Goal: Check status: Check status

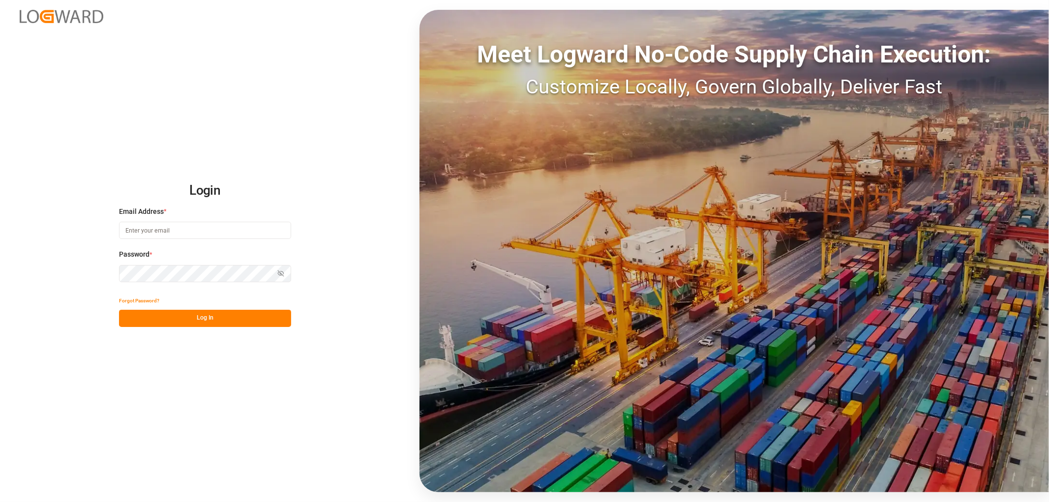
type input "[EMAIL_ADDRESS][DOMAIN_NAME]"
click at [211, 316] on button "Log In" at bounding box center [205, 318] width 172 height 17
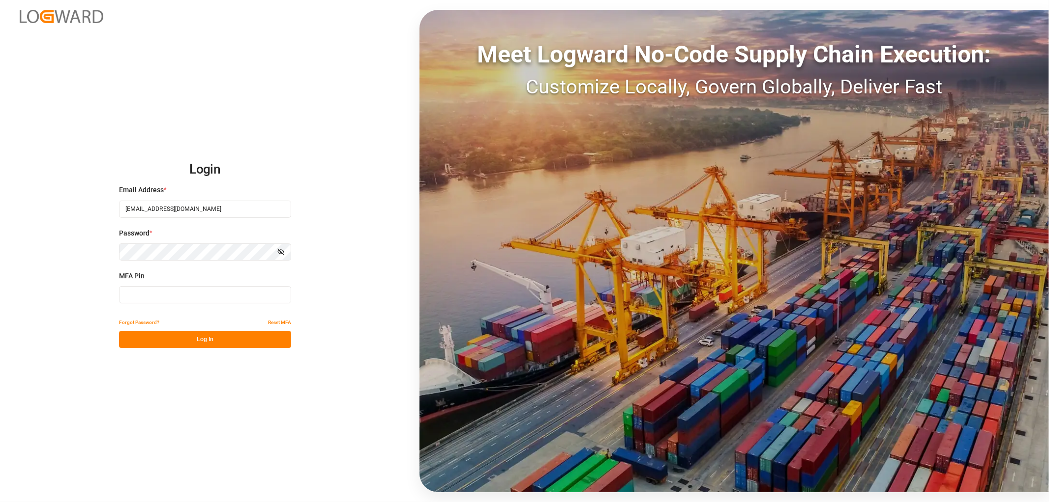
click at [174, 300] on input at bounding box center [205, 294] width 172 height 17
click at [166, 296] on input at bounding box center [205, 294] width 172 height 17
type input "207729"
click at [195, 327] on div "Forgot Password? Reset MFA" at bounding box center [205, 322] width 172 height 17
click at [193, 339] on button "Log In" at bounding box center [205, 339] width 172 height 17
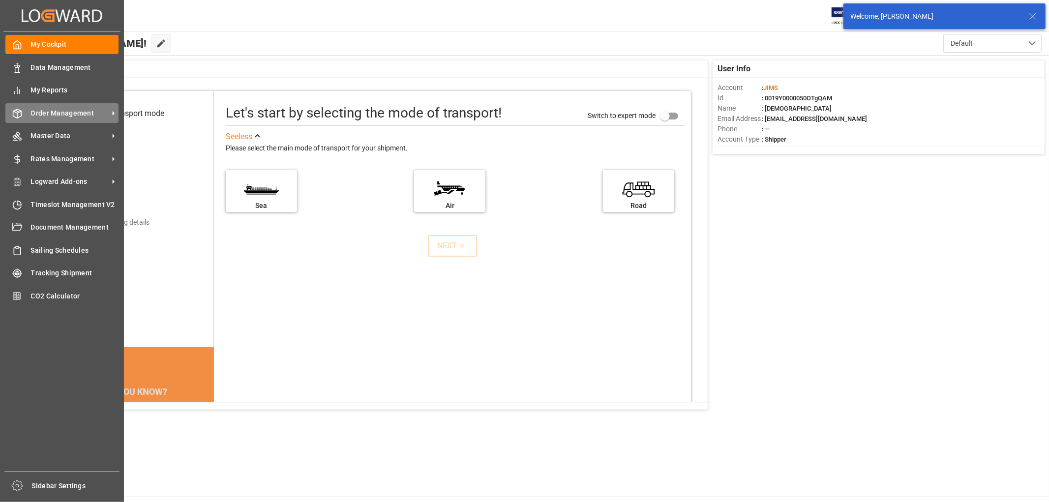
click at [64, 109] on span "Order Management" at bounding box center [70, 113] width 78 height 10
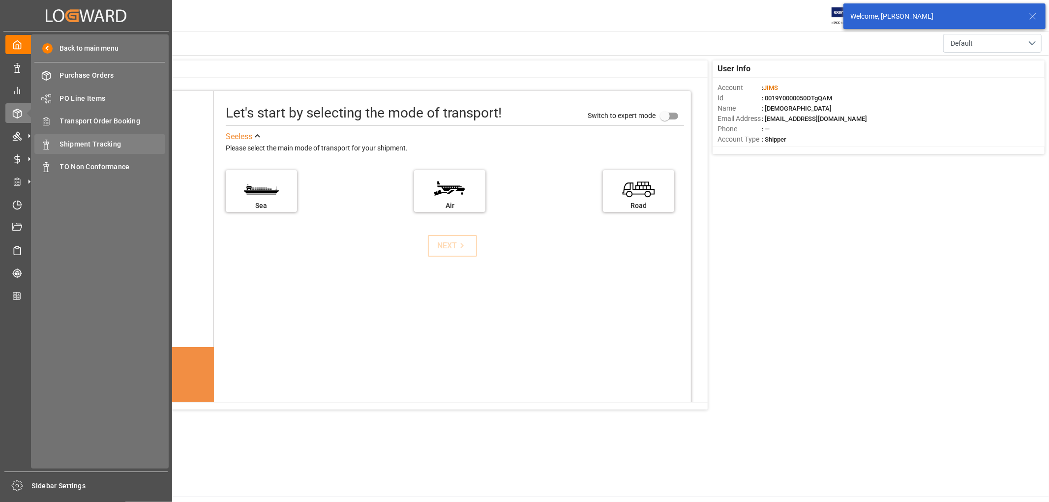
click at [87, 143] on span "Shipment Tracking" at bounding box center [113, 144] width 106 height 10
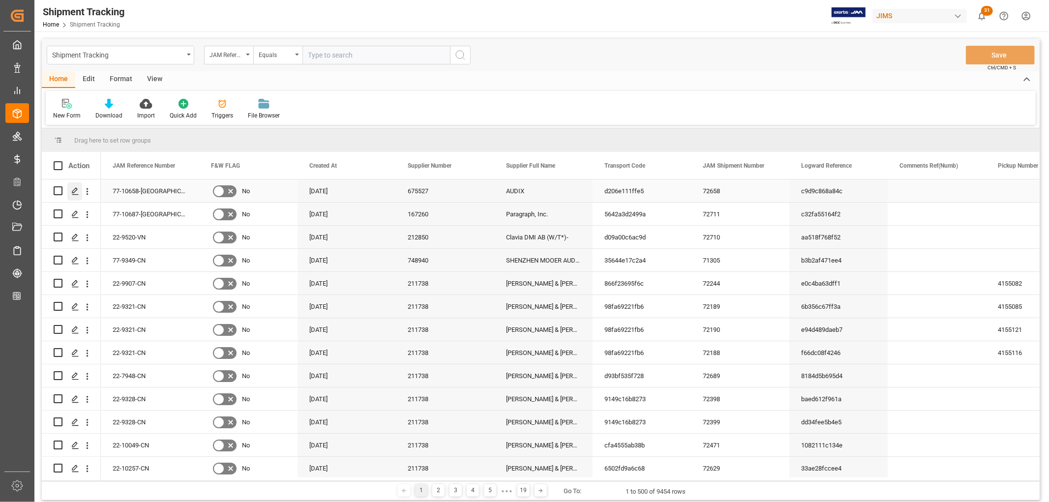
click at [75, 192] on icon "Press SPACE to select this row." at bounding box center [75, 191] width 8 height 8
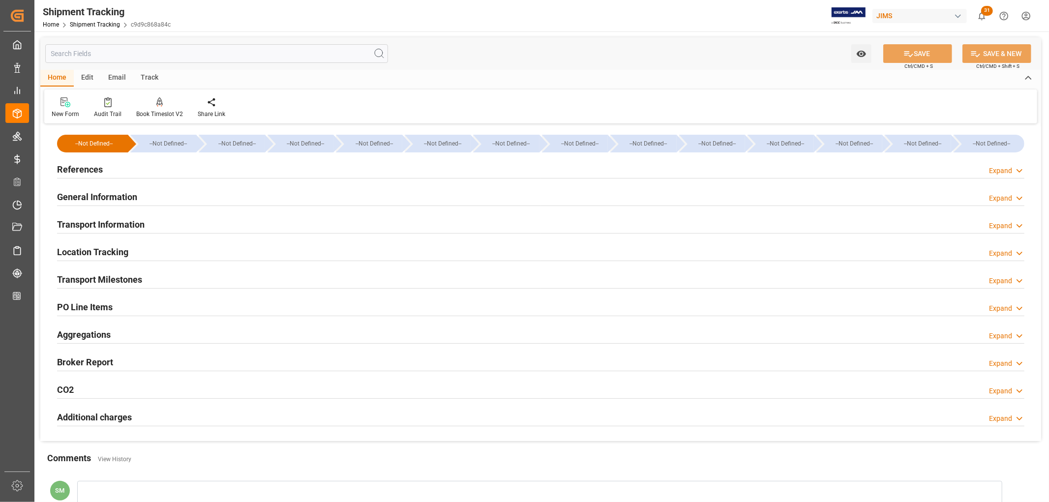
type input "19-08-2025 00:00"
type input "20-08-2025 00:00"
type input "25-08-2025 00:00"
type input "20-08-2025"
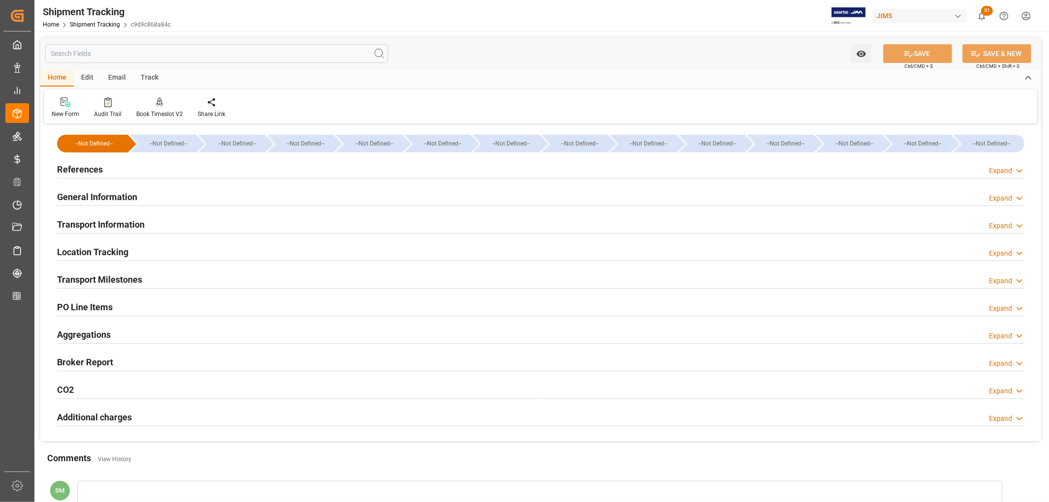
type input "22-08-2025"
type input "23-08-2025"
type input "25-08-2025"
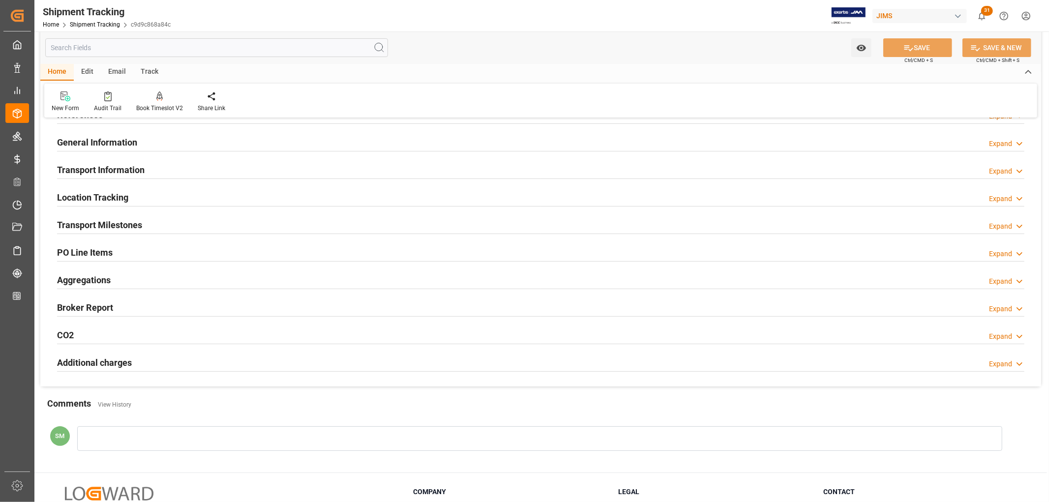
drag, startPoint x: 122, startPoint y: 226, endPoint x: 170, endPoint y: 238, distance: 50.0
click at [122, 225] on h2 "Transport Milestones" at bounding box center [99, 224] width 85 height 13
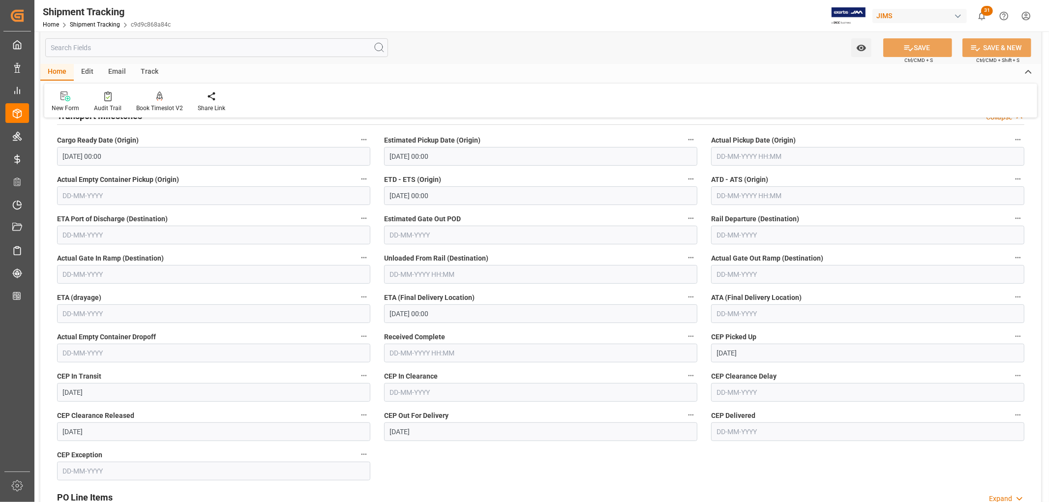
scroll to position [218, 0]
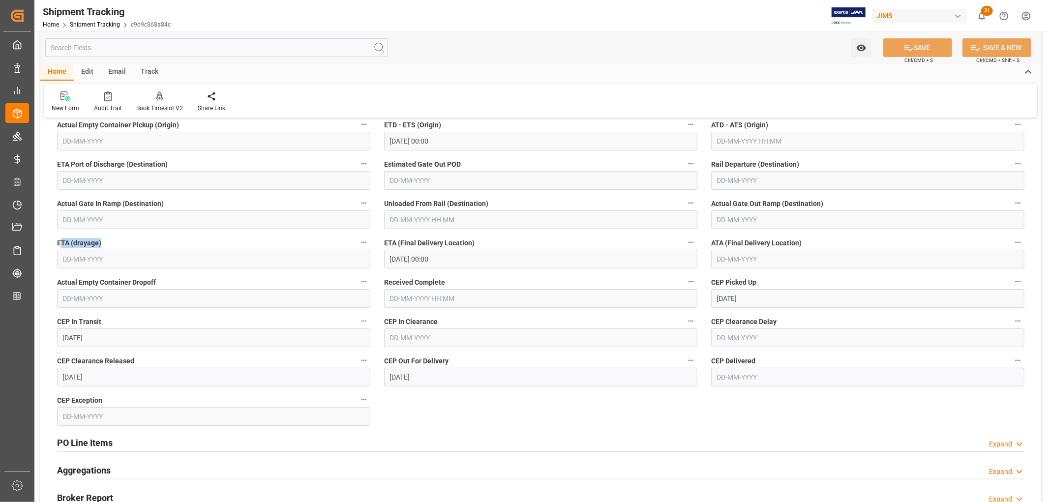
drag, startPoint x: 60, startPoint y: 240, endPoint x: 101, endPoint y: 240, distance: 40.8
click at [101, 240] on label "ETA (drayage)" at bounding box center [213, 243] width 313 height 14
click at [104, 243] on label "ETA (drayage)" at bounding box center [213, 243] width 313 height 14
click at [358, 243] on button "ETA (drayage)" at bounding box center [364, 242] width 13 height 13
click at [96, 243] on div at bounding box center [524, 251] width 1049 height 502
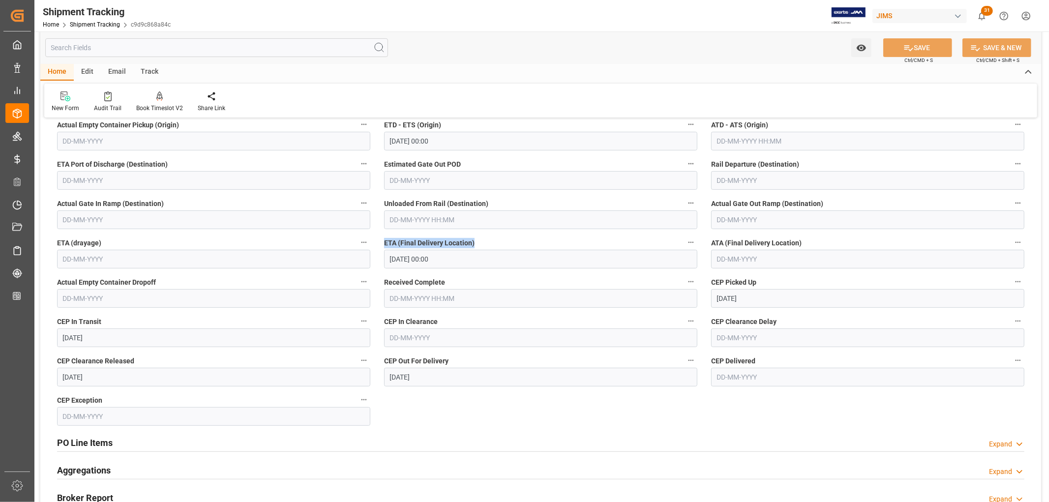
drag, startPoint x: 383, startPoint y: 242, endPoint x: 479, endPoint y: 240, distance: 96.4
click at [479, 240] on div "ETA (Final Delivery Location) 25-08-2025 00:00" at bounding box center [540, 252] width 327 height 39
click at [106, 243] on label "ETA (drayage)" at bounding box center [213, 243] width 313 height 14
click at [358, 243] on button "ETA (drayage)" at bounding box center [364, 242] width 13 height 13
click at [68, 257] on div at bounding box center [524, 251] width 1049 height 502
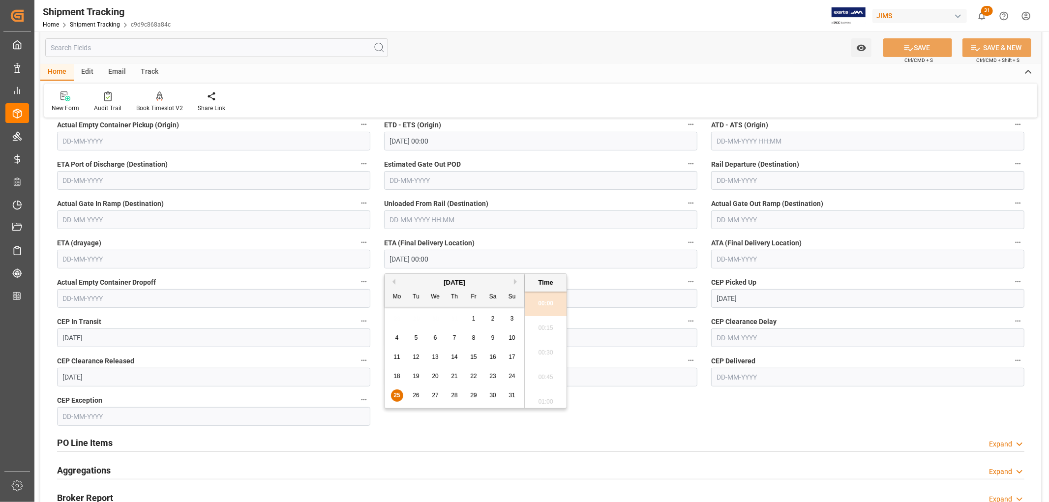
drag, startPoint x: 385, startPoint y: 259, endPoint x: 450, endPoint y: 261, distance: 64.5
click at [450, 261] on input "25-08-2025 00:00" at bounding box center [540, 259] width 313 height 19
click at [450, 243] on span "ETA (Final Delivery Location)" at bounding box center [429, 243] width 91 height 10
click at [685, 243] on button "ETA (Final Delivery Location)" at bounding box center [691, 242] width 13 height 13
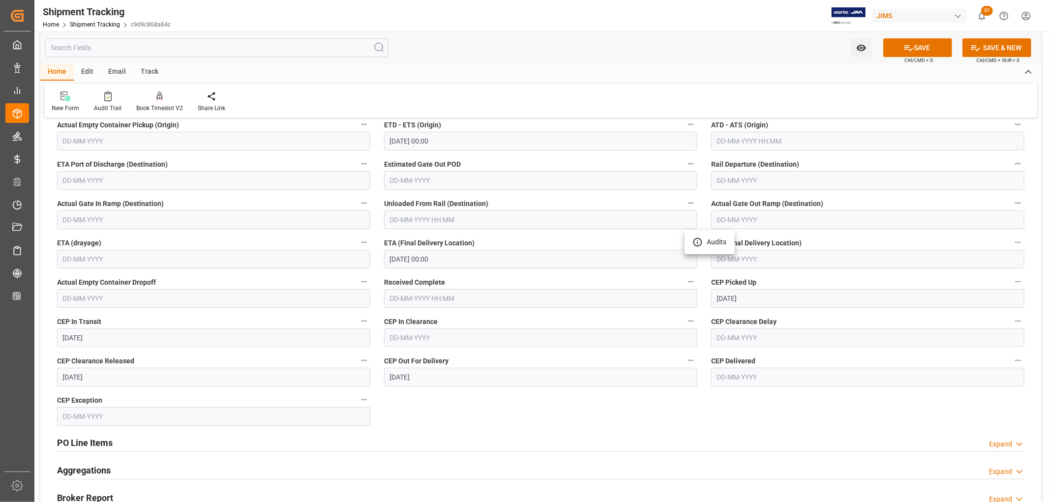
drag, startPoint x: 57, startPoint y: 243, endPoint x: 105, endPoint y: 243, distance: 48.7
click at [104, 243] on div at bounding box center [524, 251] width 1049 height 502
drag, startPoint x: 61, startPoint y: 244, endPoint x: 92, endPoint y: 245, distance: 31.5
click at [92, 245] on span "ETA (drayage)" at bounding box center [79, 243] width 44 height 10
click at [62, 241] on span "ETA (drayage)" at bounding box center [79, 243] width 44 height 10
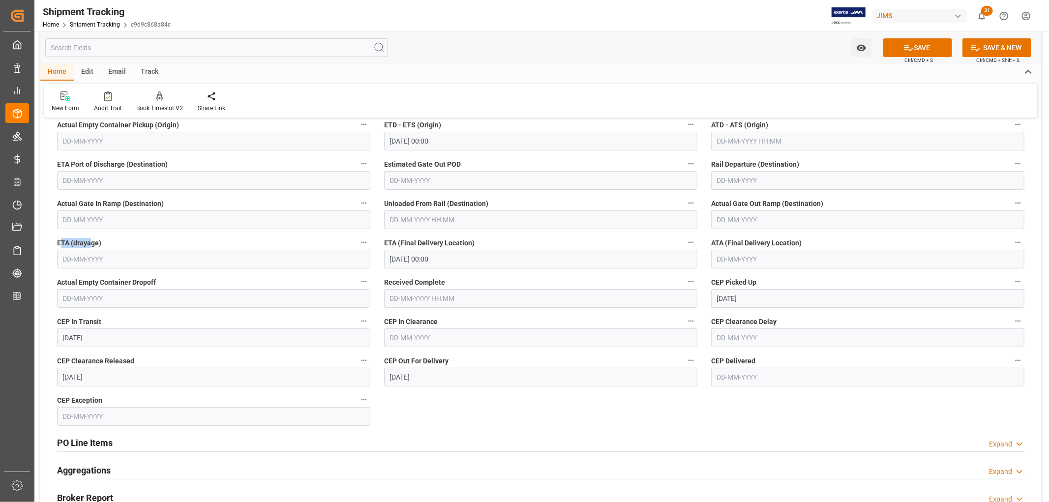
click at [358, 241] on button "ETA (drayage)" at bounding box center [364, 242] width 13 height 13
drag, startPoint x: 111, startPoint y: 239, endPoint x: 66, endPoint y: 241, distance: 44.8
click at [66, 241] on div at bounding box center [524, 251] width 1049 height 502
drag, startPoint x: 427, startPoint y: 243, endPoint x: 458, endPoint y: 247, distance: 31.8
click at [458, 247] on span "ETA (Final Delivery Location)" at bounding box center [429, 243] width 91 height 10
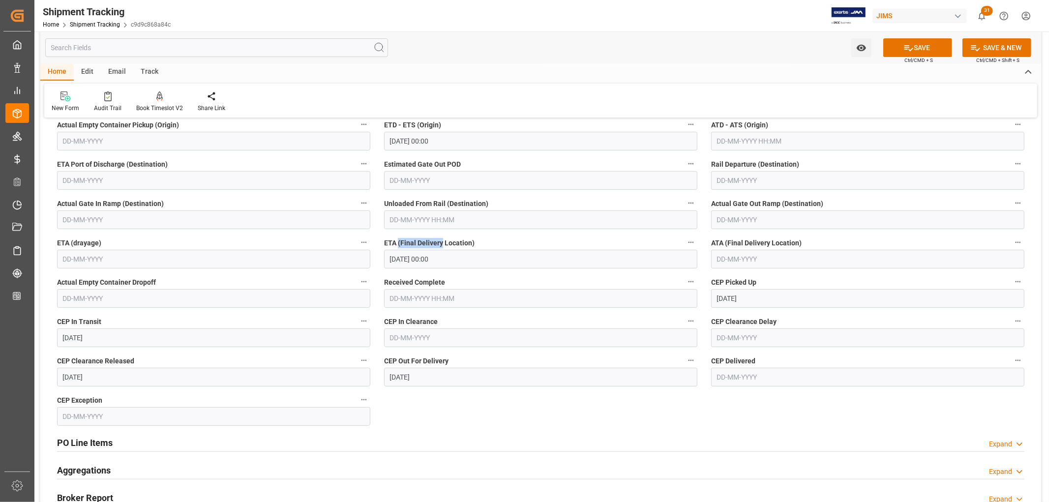
drag, startPoint x: 398, startPoint y: 243, endPoint x: 442, endPoint y: 243, distance: 43.3
click at [442, 243] on span "ETA (Final Delivery Location)" at bounding box center [429, 243] width 91 height 10
click at [434, 243] on span "ETA (Final Delivery Location)" at bounding box center [429, 243] width 91 height 10
click at [685, 243] on button "ETA (Final Delivery Location)" at bounding box center [691, 242] width 13 height 13
drag, startPoint x: 382, startPoint y: 243, endPoint x: 476, endPoint y: 240, distance: 94.0
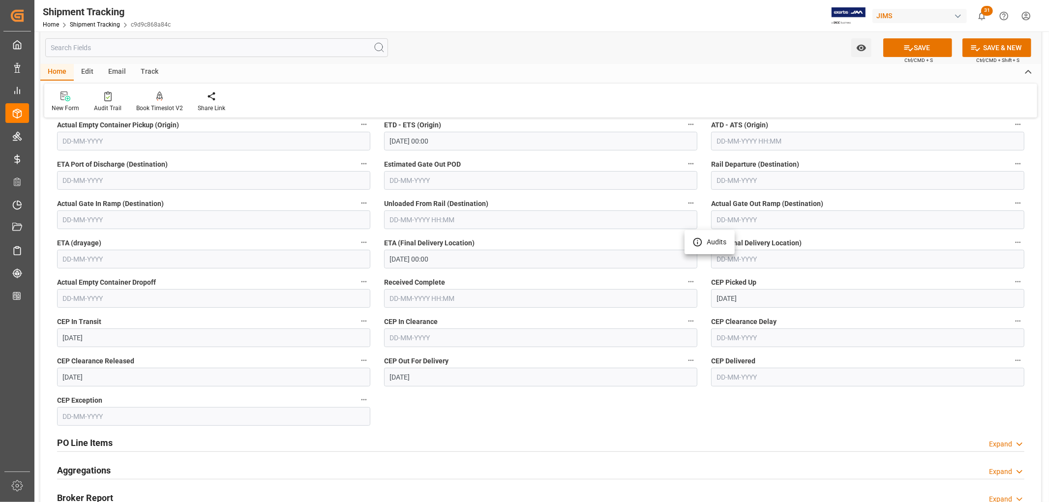
click at [476, 240] on div at bounding box center [524, 251] width 1049 height 502
drag, startPoint x: 56, startPoint y: 244, endPoint x: 105, endPoint y: 243, distance: 49.2
click at [105, 243] on div "ETA (drayage)" at bounding box center [213, 252] width 327 height 39
click at [75, 242] on span "ETA (drayage)" at bounding box center [79, 243] width 44 height 10
click at [358, 242] on button "ETA (drayage)" at bounding box center [364, 242] width 13 height 13
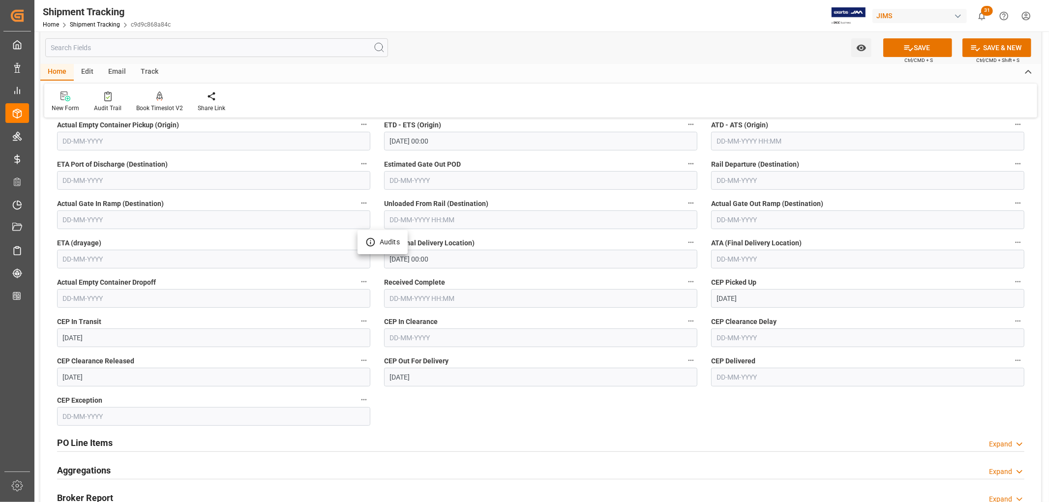
click at [465, 240] on div at bounding box center [524, 251] width 1049 height 502
drag, startPoint x: 480, startPoint y: 243, endPoint x: 384, endPoint y: 247, distance: 96.0
click at [384, 247] on label "ETA (Final Delivery Location)" at bounding box center [540, 243] width 313 height 14
click at [439, 243] on span "ETA (Final Delivery Location)" at bounding box center [429, 243] width 91 height 10
click at [685, 243] on button "ETA (Final Delivery Location)" at bounding box center [691, 242] width 13 height 13
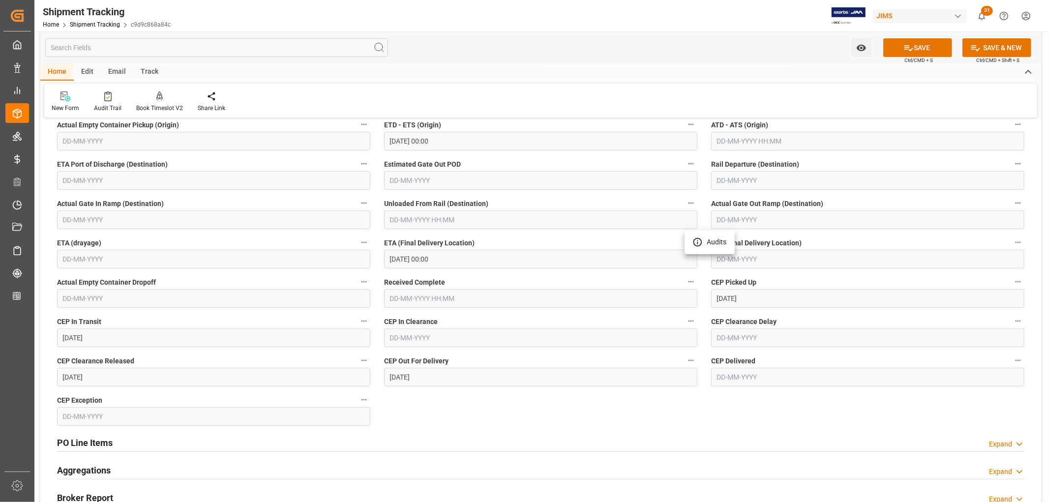
drag, startPoint x: 475, startPoint y: 243, endPoint x: 395, endPoint y: 245, distance: 79.7
click at [395, 245] on div at bounding box center [524, 251] width 1049 height 502
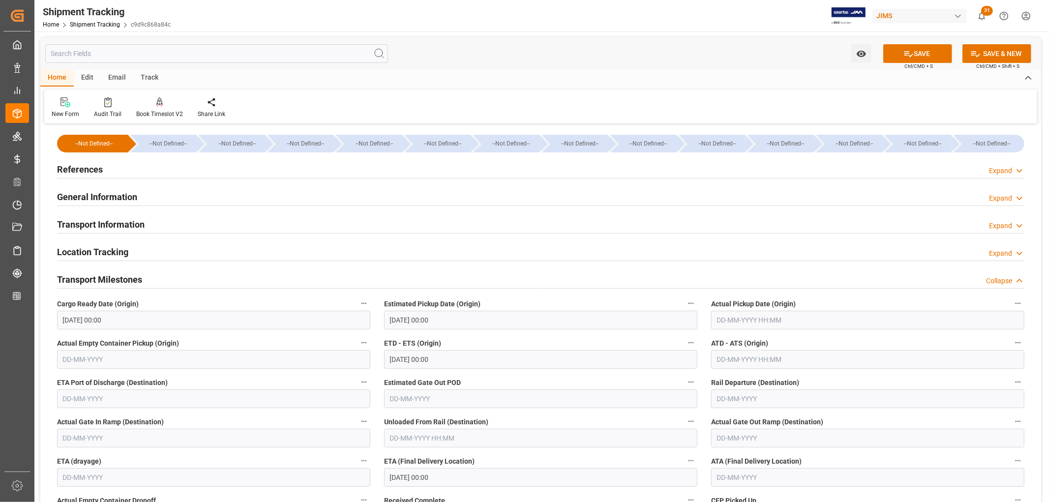
click at [101, 195] on h2 "General Information" at bounding box center [97, 196] width 80 height 13
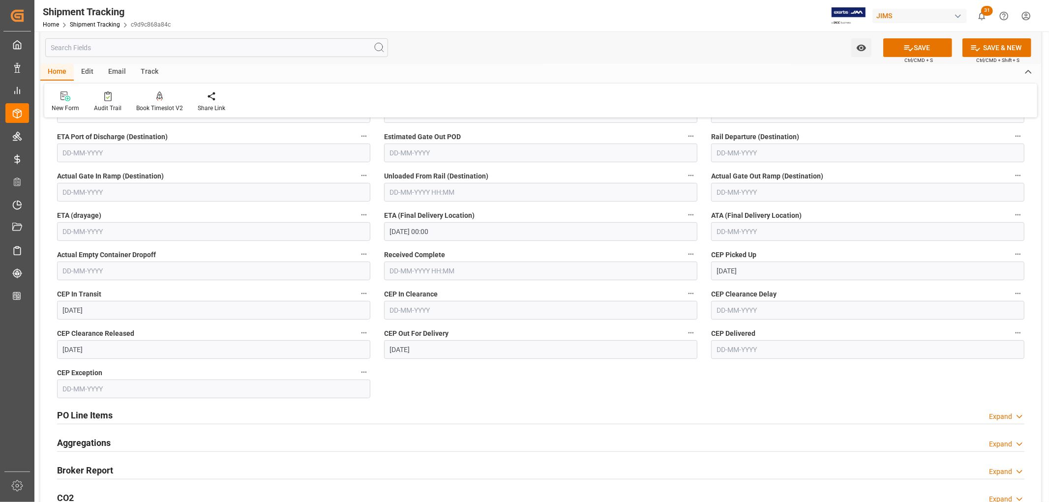
scroll to position [328, 0]
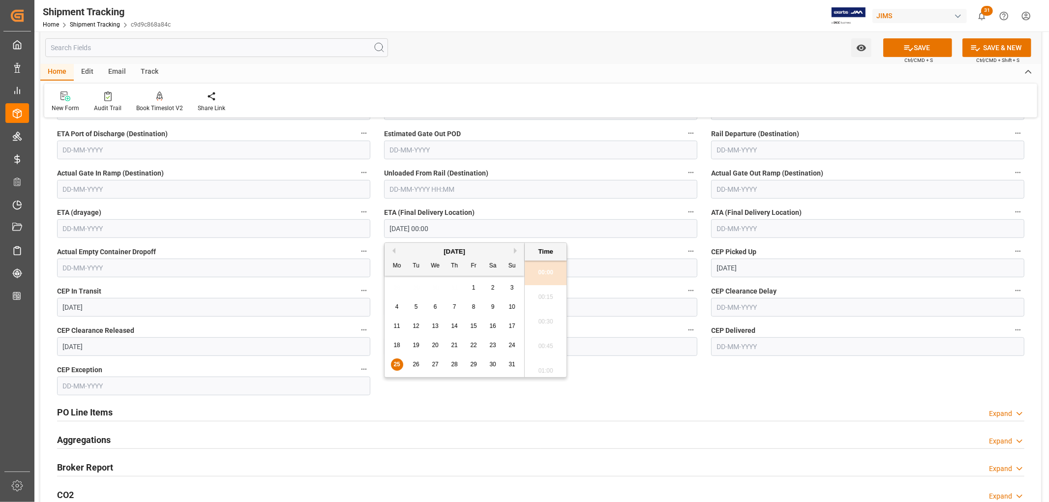
drag, startPoint x: 391, startPoint y: 228, endPoint x: 444, endPoint y: 227, distance: 53.6
click at [444, 227] on input "25-08-2025 00:00" at bounding box center [540, 228] width 313 height 19
drag, startPoint x: 667, startPoint y: 378, endPoint x: 660, endPoint y: 374, distance: 7.3
click at [667, 377] on div "--Not Defined-- --Not Defined-- --Not Defined-- --Not Defined-- --Not Defined--…" at bounding box center [540, 173] width 1001 height 748
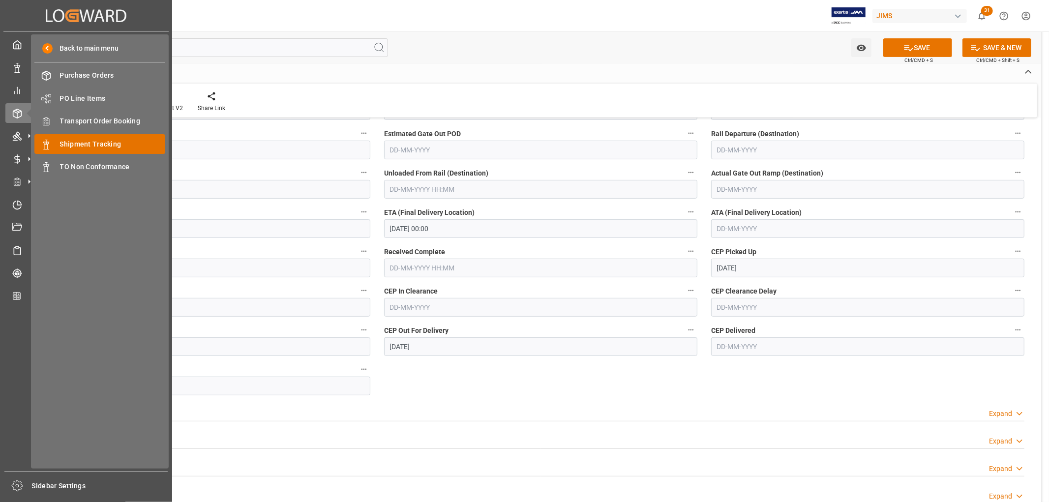
click at [107, 145] on span "Shipment Tracking" at bounding box center [113, 144] width 106 height 10
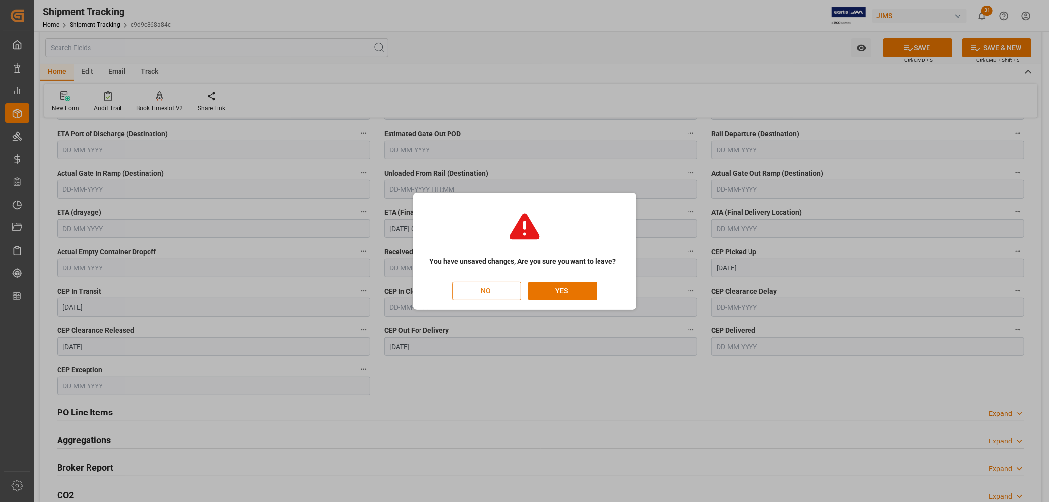
click at [497, 293] on button "NO" at bounding box center [487, 291] width 69 height 19
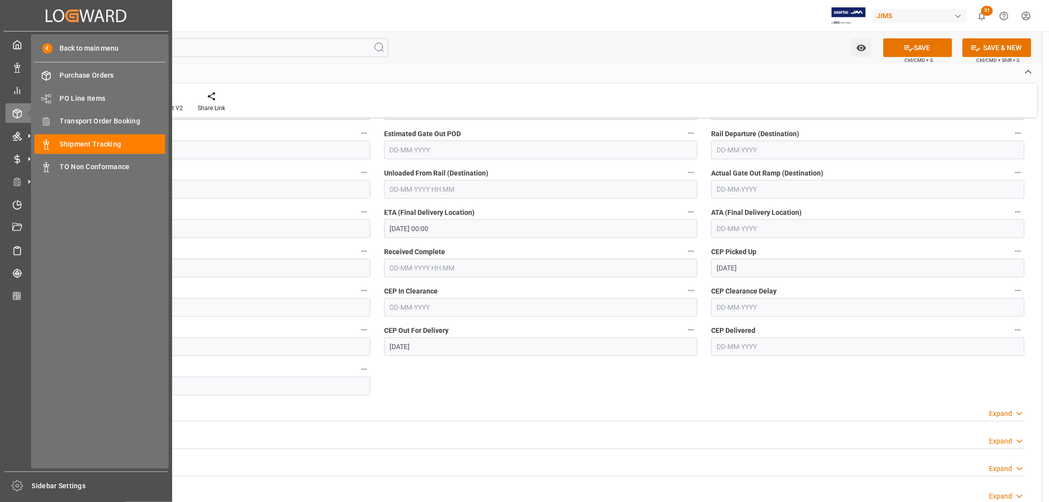
scroll to position [0, 0]
click at [111, 147] on span "Shipment Tracking" at bounding box center [113, 144] width 106 height 10
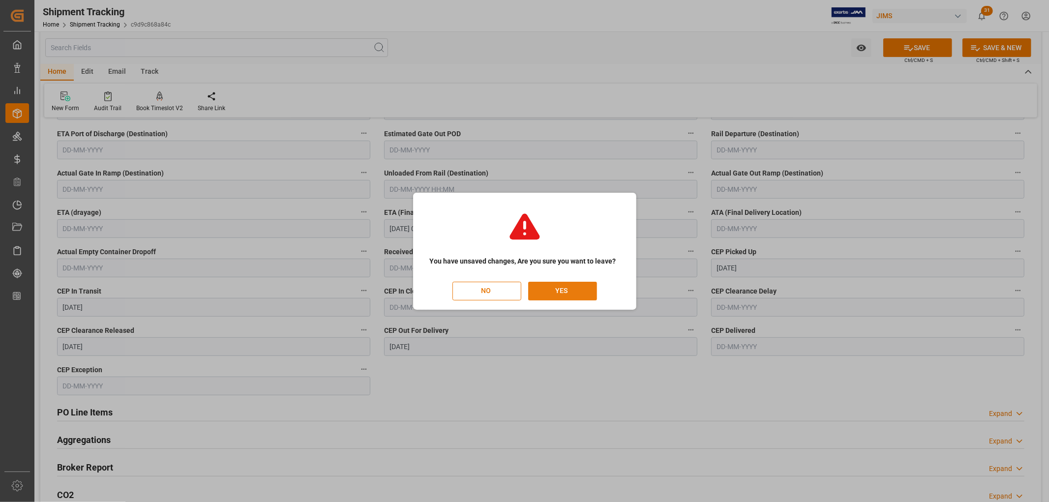
click at [557, 288] on button "YES" at bounding box center [562, 291] width 69 height 19
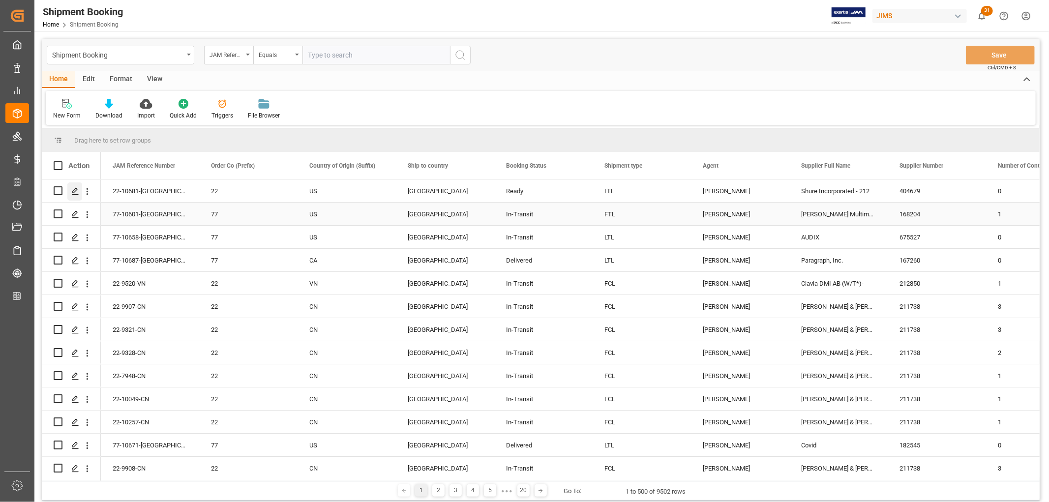
click at [77, 189] on icon "Press SPACE to select this row." at bounding box center [75, 191] width 8 height 8
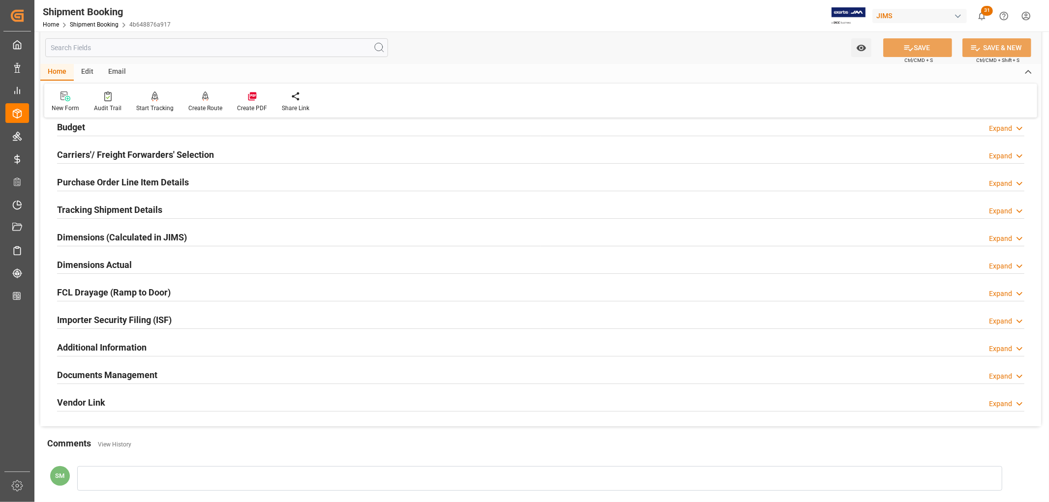
scroll to position [164, 0]
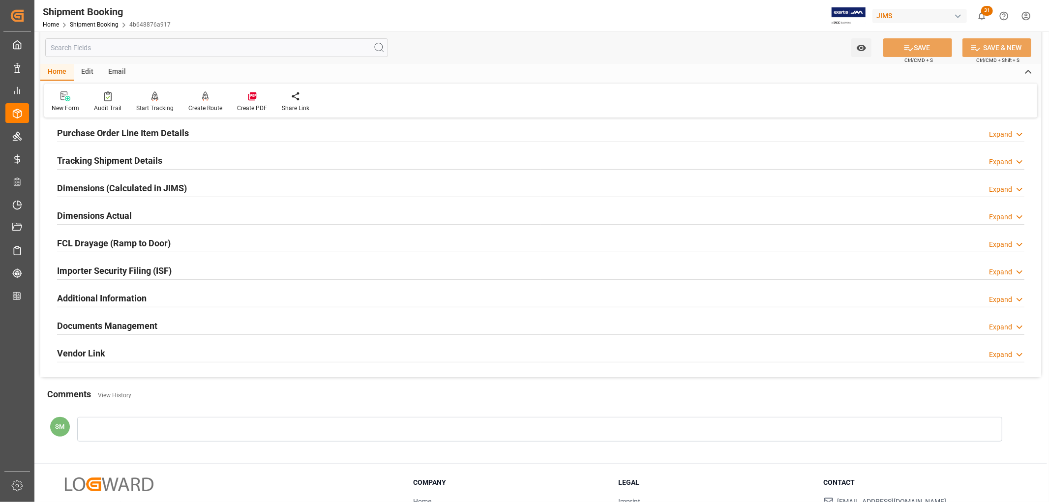
click at [128, 329] on h2 "Documents Management" at bounding box center [107, 325] width 100 height 13
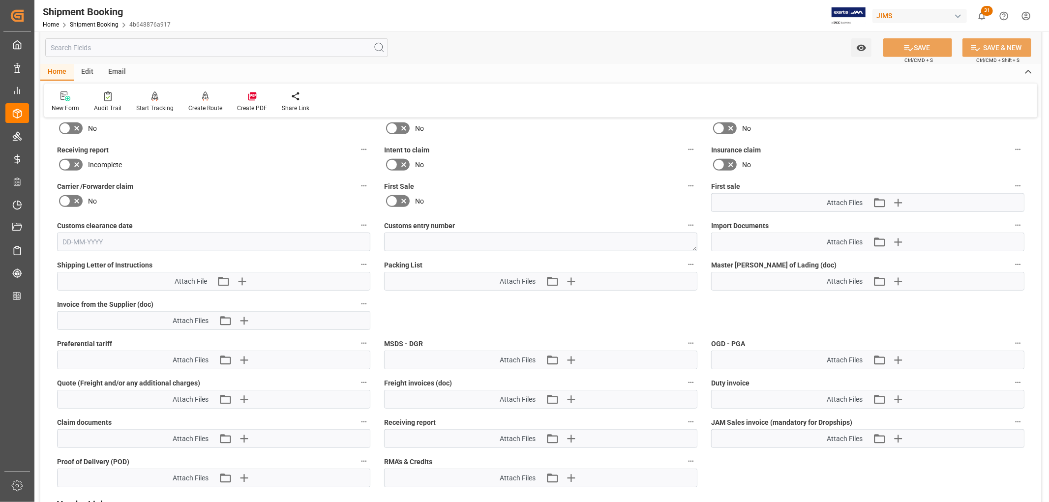
scroll to position [547, 0]
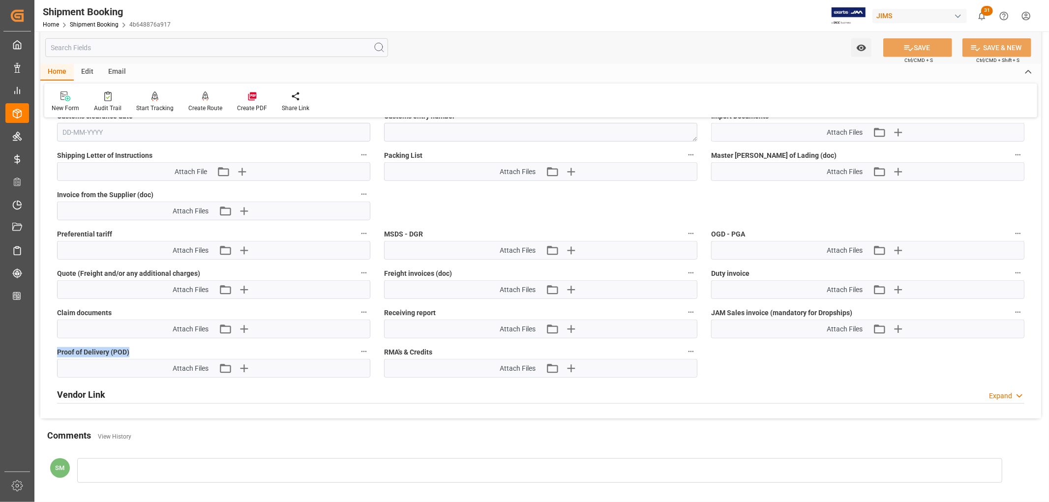
drag, startPoint x: 55, startPoint y: 352, endPoint x: 135, endPoint y: 351, distance: 79.7
click at [132, 351] on div "Proof of Delivery (POD) Attach Files Attach existing file Upload new file" at bounding box center [213, 361] width 327 height 39
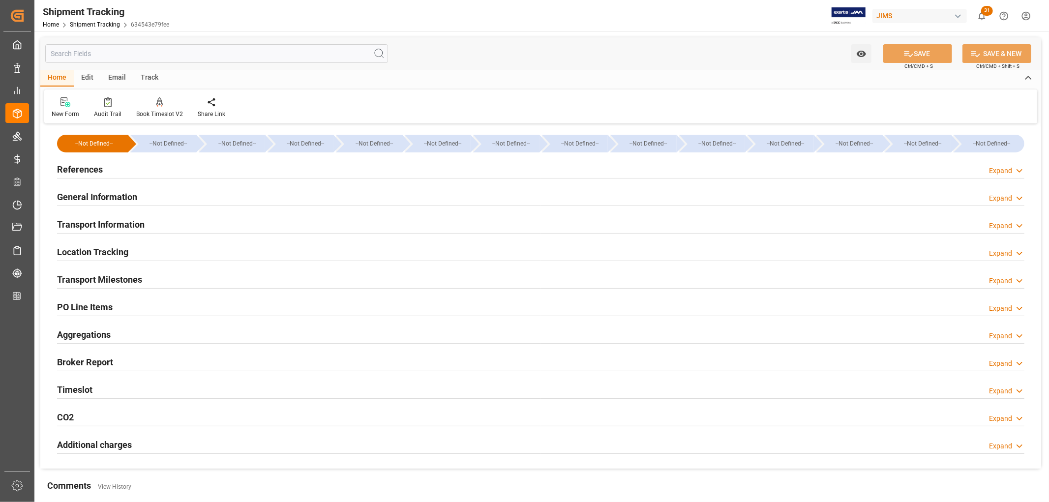
click at [85, 200] on h2 "General Information" at bounding box center [97, 196] width 80 height 13
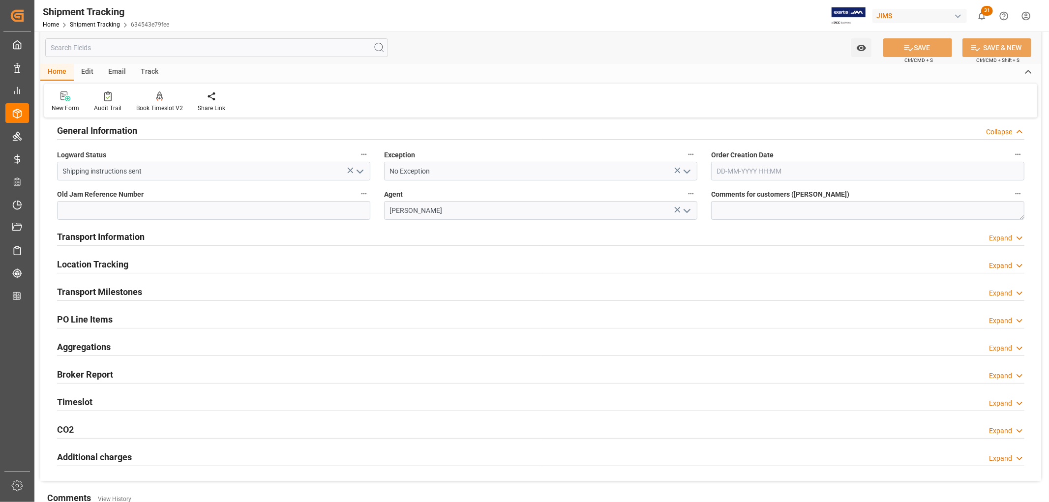
scroll to position [164, 0]
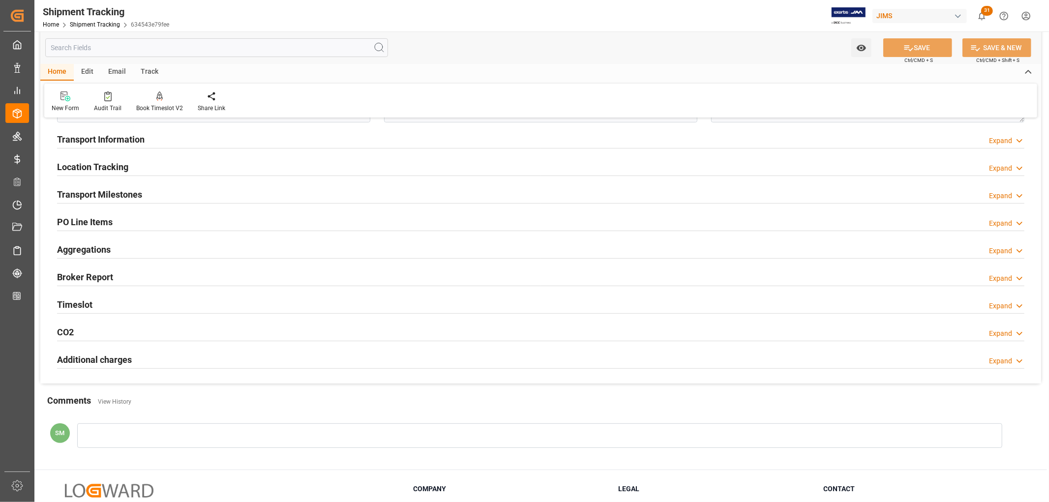
click at [96, 220] on h2 "PO Line Items" at bounding box center [85, 221] width 56 height 13
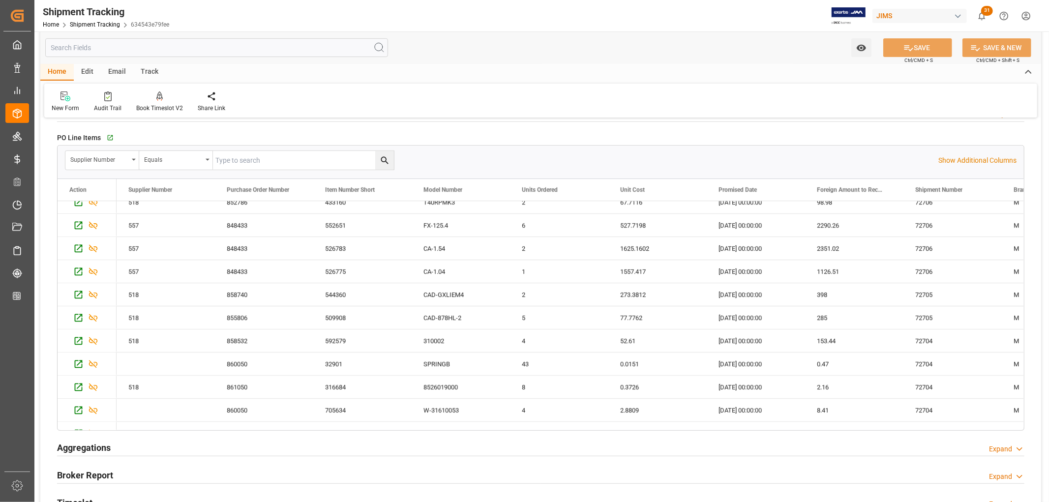
scroll to position [0, 0]
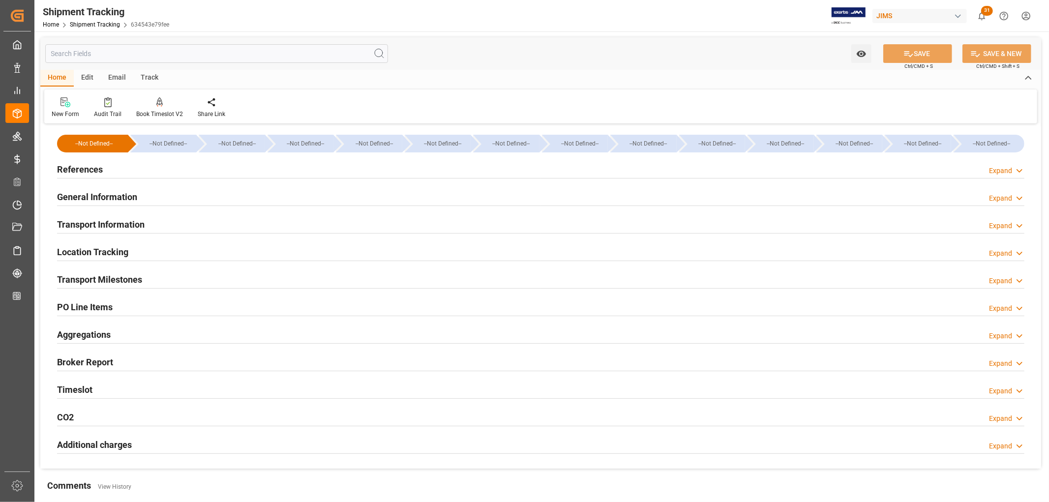
click at [90, 303] on h2 "PO Line Items" at bounding box center [85, 307] width 56 height 13
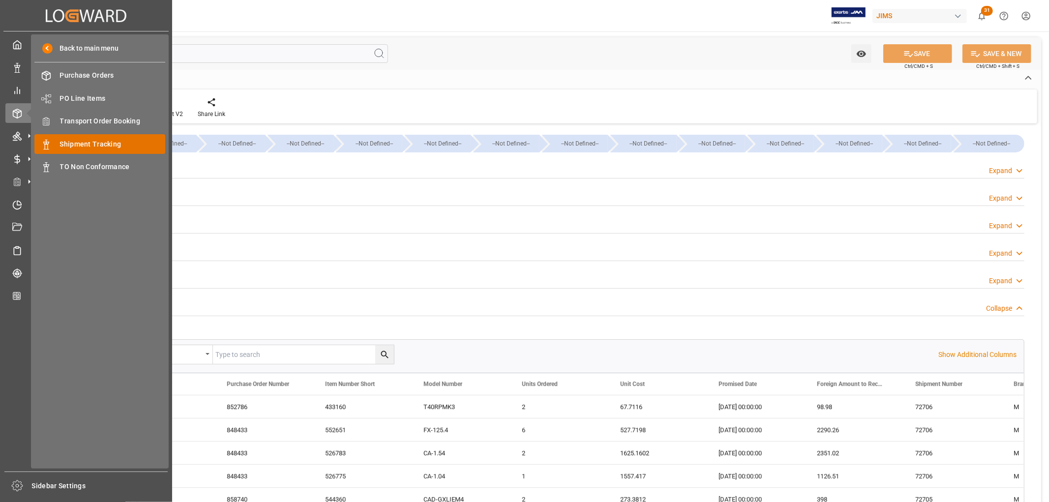
click at [105, 144] on span "Shipment Tracking" at bounding box center [113, 144] width 106 height 10
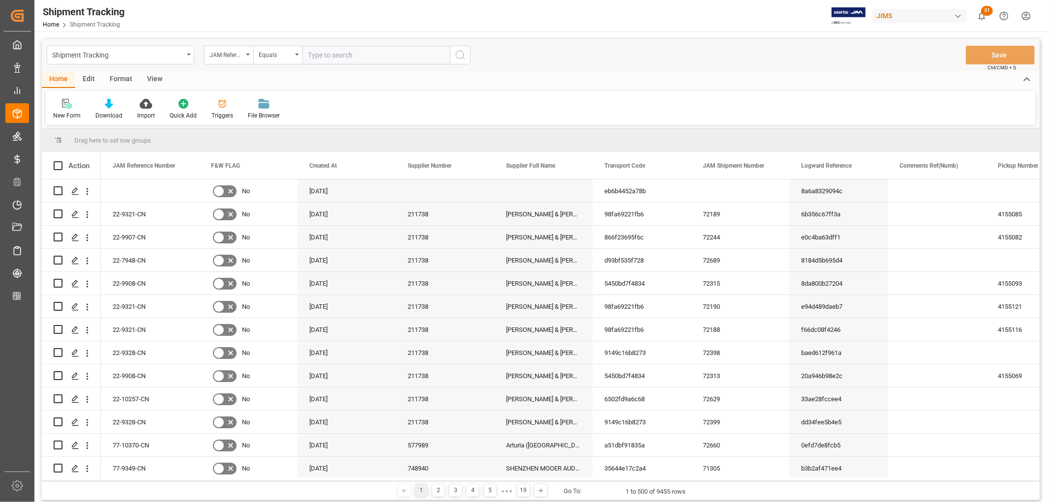
click at [316, 58] on input "text" at bounding box center [377, 55] width 148 height 19
click at [279, 166] on span at bounding box center [281, 165] width 9 height 9
click at [362, 165] on span "columns" at bounding box center [364, 167] width 9 height 9
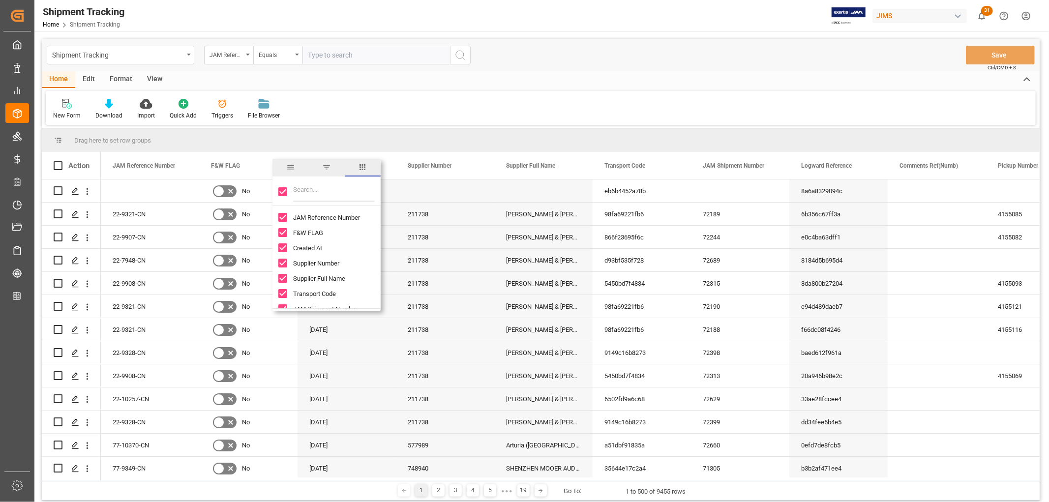
click at [284, 192] on input "Toggle Select All Columns" at bounding box center [282, 191] width 9 height 9
checkbox input "false"
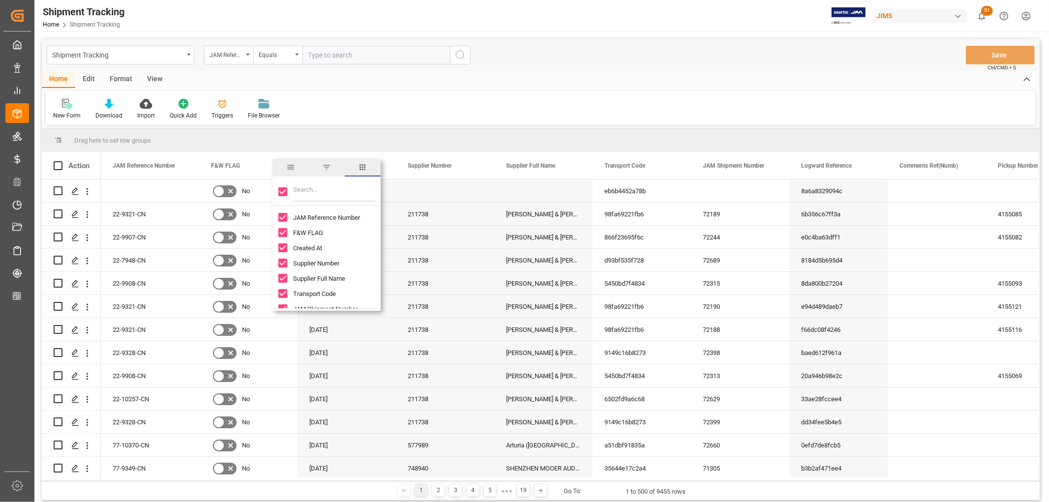
checkbox input "false"
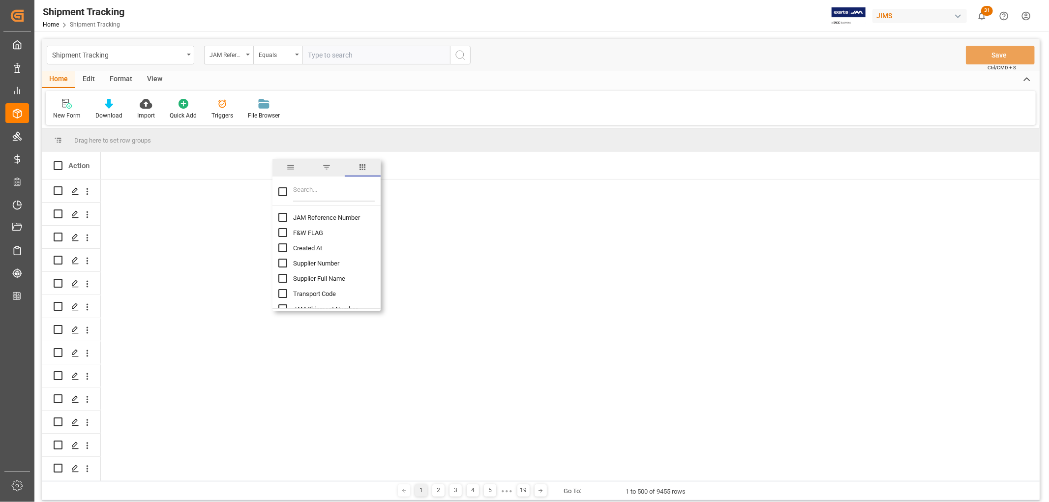
click at [281, 217] on input "JAM Reference Number column toggle visibility (hidden)" at bounding box center [282, 217] width 9 height 9
checkbox input "true"
checkbox input "false"
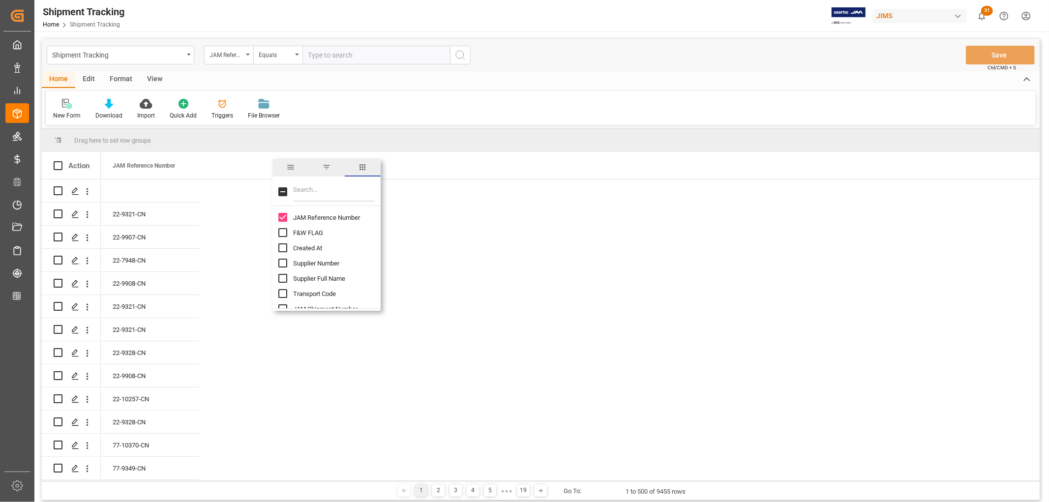
click at [333, 189] on input "Filter Columns Input" at bounding box center [334, 192] width 82 height 20
type input "t"
checkbox input "false"
type input "statu"
click at [284, 214] on input "Logward Status column toggle visibility (hidden)" at bounding box center [282, 217] width 9 height 9
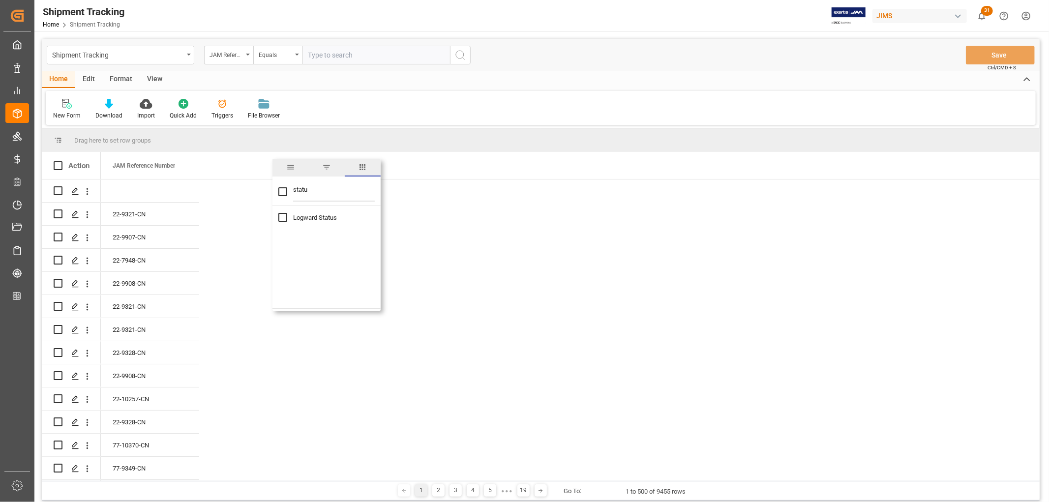
checkbox input "true"
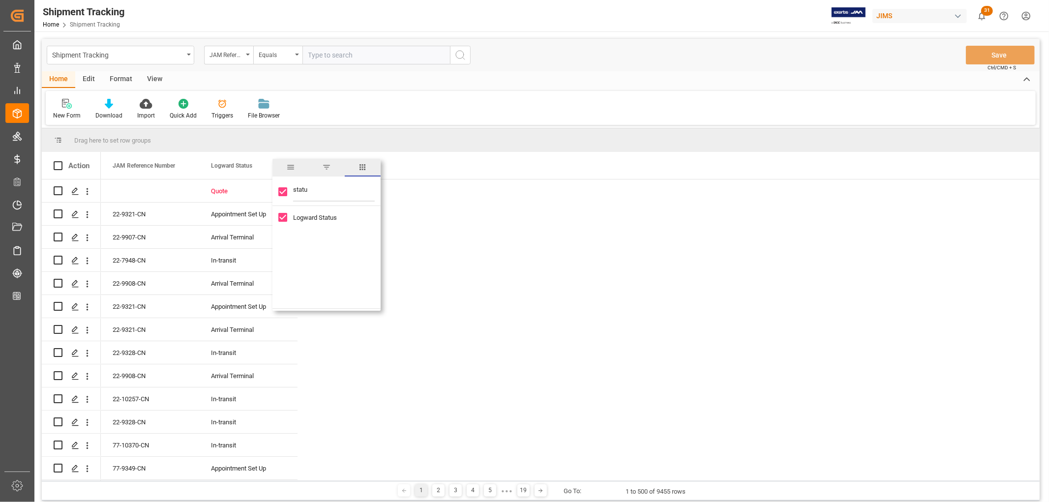
click at [301, 188] on input "statu" at bounding box center [334, 192] width 82 height 20
type input "agne"
checkbox input "false"
type input "ag"
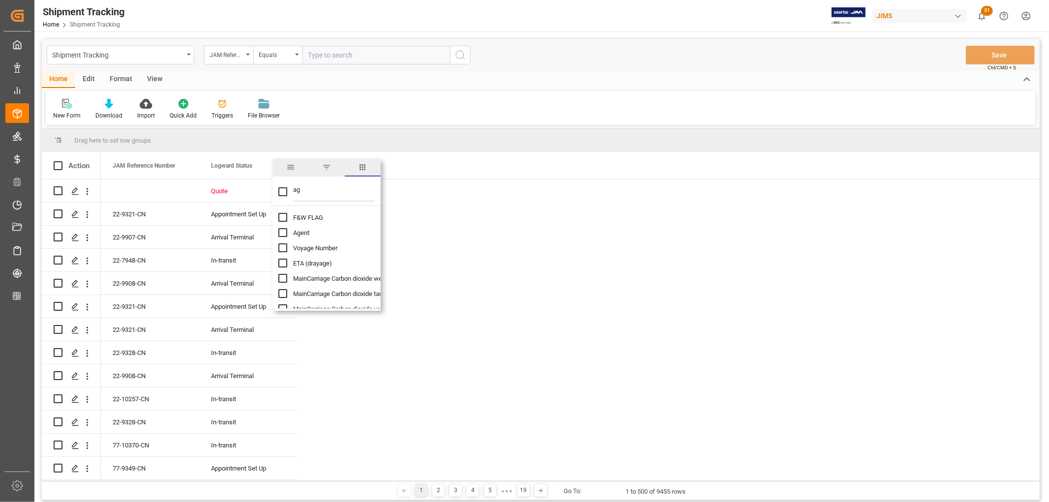
click at [282, 235] on input "Agent column toggle visibility (hidden)" at bounding box center [282, 232] width 9 height 9
checkbox input "true"
checkbox input "false"
drag, startPoint x: 308, startPoint y: 195, endPoint x: 291, endPoint y: 190, distance: 18.3
click at [291, 190] on div "ag" at bounding box center [327, 193] width 108 height 28
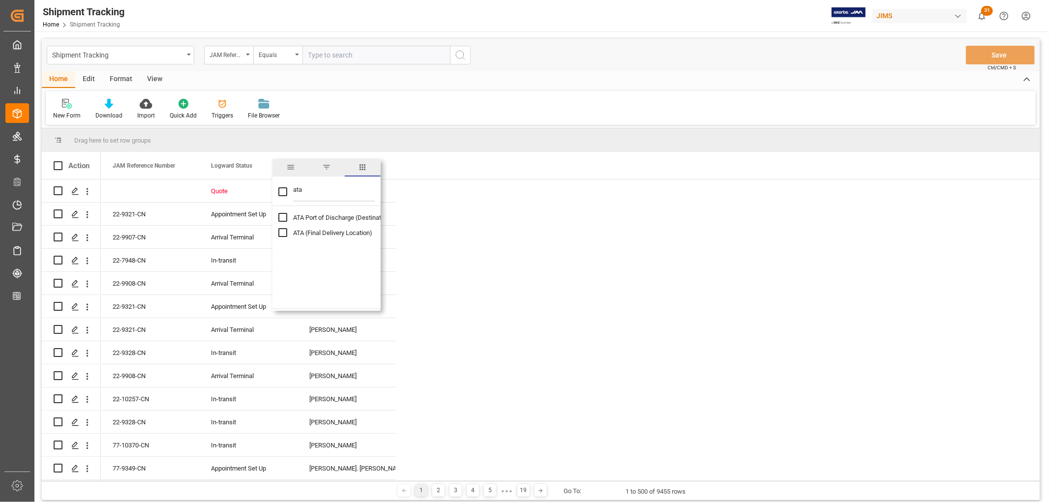
type input "ata"
click at [282, 214] on input "ATA Port of Discharge (Destination) column toggle visibility (hidden)" at bounding box center [282, 217] width 9 height 9
checkbox input "true"
checkbox input "false"
click at [479, 164] on span at bounding box center [478, 165] width 9 height 9
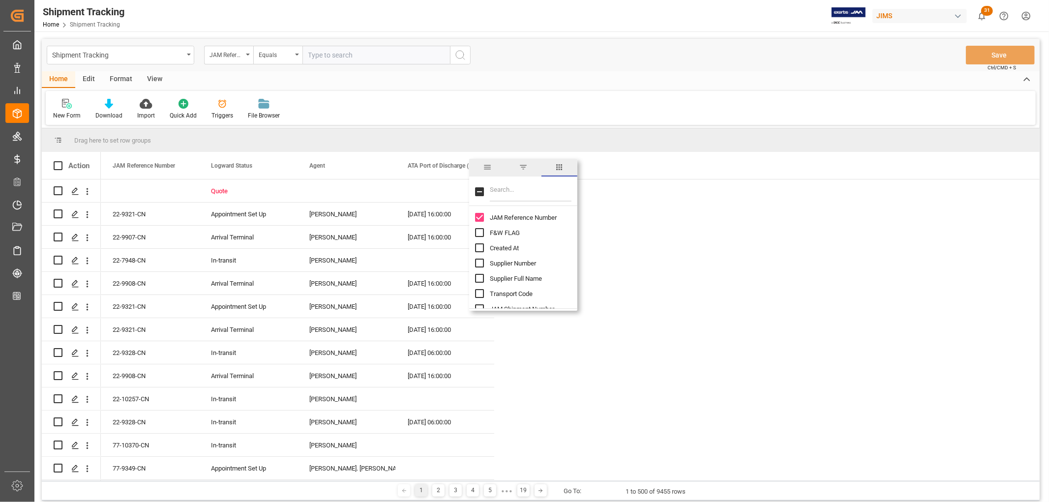
click at [504, 188] on input "Filter Columns Input" at bounding box center [531, 192] width 82 height 20
type input "actual"
click at [481, 269] on input "Actual Empty Container Dropoff column toggle visibility (hidden)" at bounding box center [479, 269] width 9 height 9
checkbox input "true"
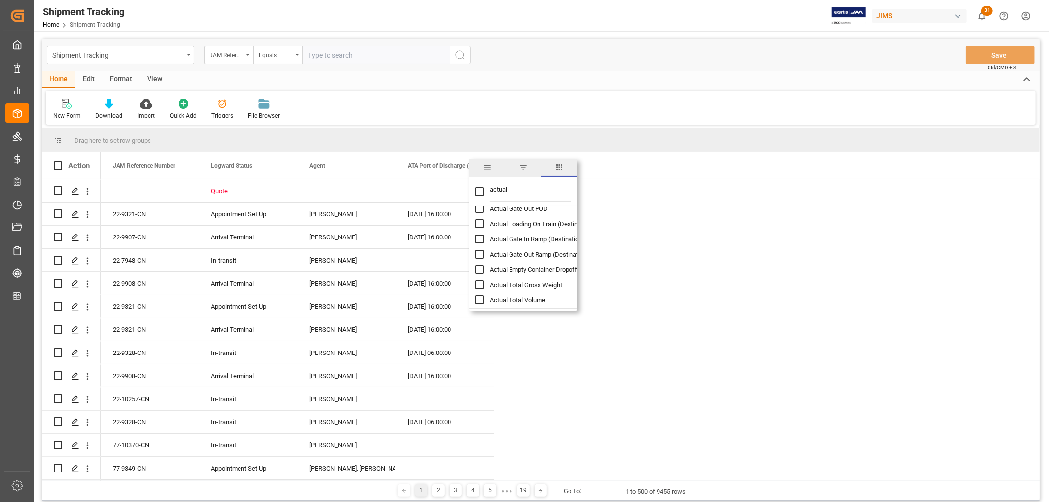
checkbox input "false"
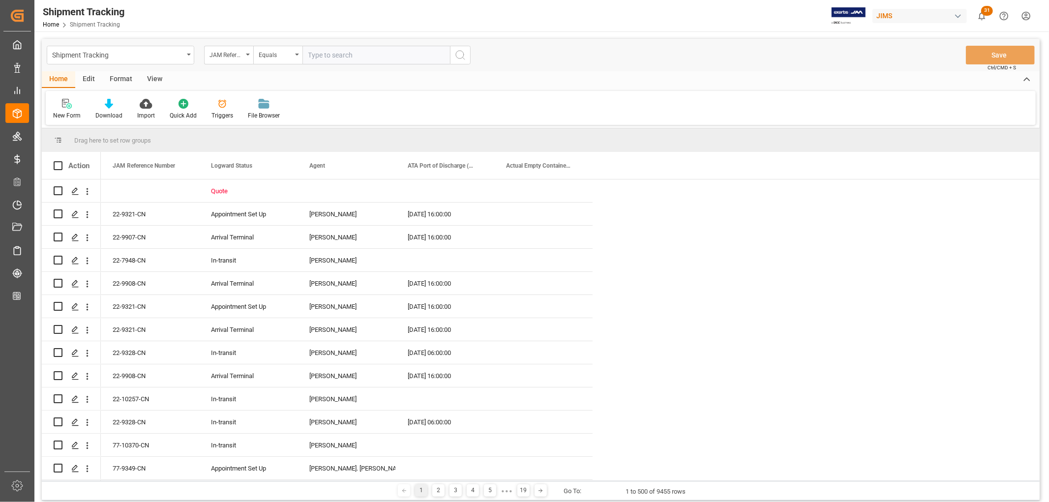
click at [704, 102] on div "New Form Download Import Quick Add Triggers File Browser" at bounding box center [541, 108] width 990 height 34
click at [578, 164] on span at bounding box center [576, 165] width 9 height 9
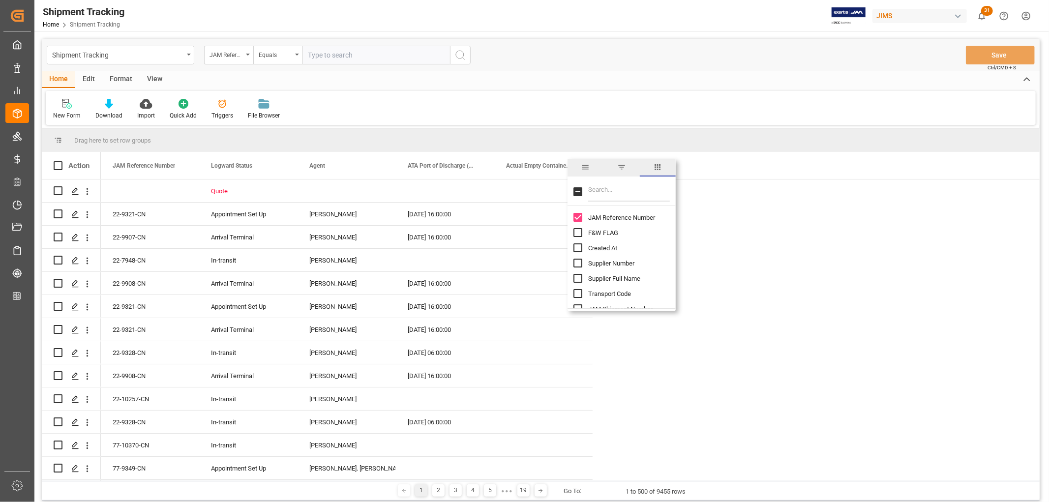
click at [606, 193] on input "Filter Columns Input" at bounding box center [629, 192] width 82 height 20
type input "mo"
click at [575, 218] on input "Mode of Transport column toggle visibility (hidden)" at bounding box center [578, 217] width 9 height 9
checkbox input "true"
checkbox input "false"
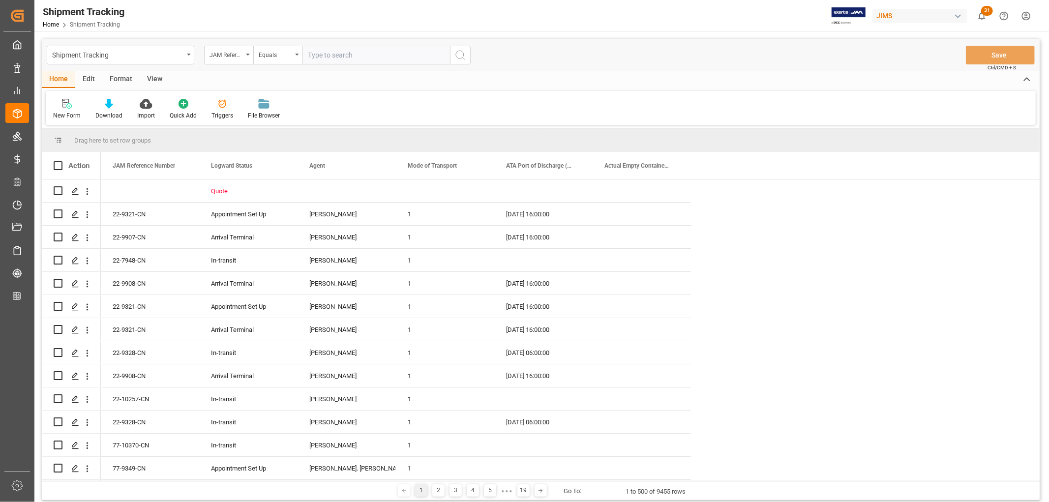
click at [741, 102] on div "New Form Download Import Quick Add Triggers File Browser" at bounding box center [541, 108] width 990 height 34
click at [673, 163] on span at bounding box center [674, 165] width 9 height 9
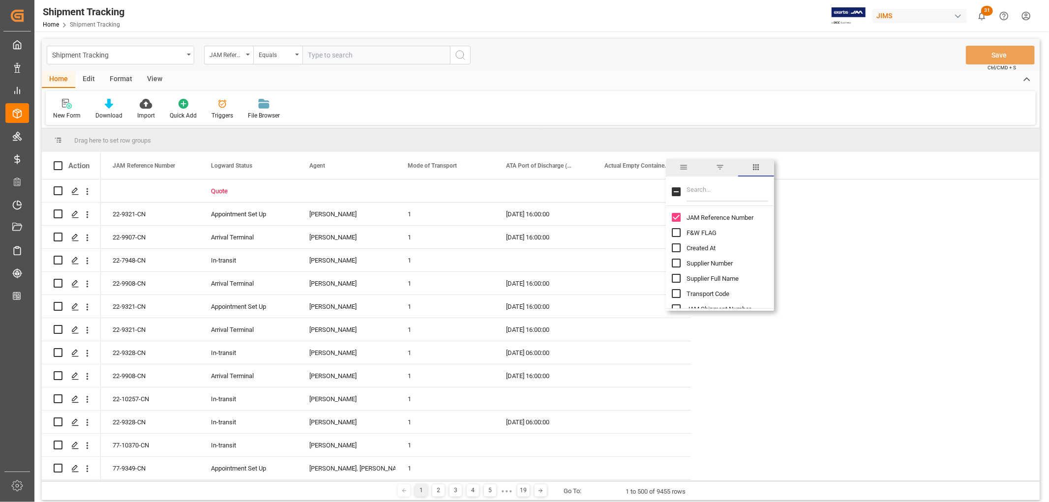
click at [703, 193] on input "Filter Columns Input" at bounding box center [728, 192] width 82 height 20
type input "shipme"
click at [678, 232] on input "Shipment Type column toggle visibility (hidden)" at bounding box center [676, 232] width 9 height 9
checkbox input "true"
checkbox input "false"
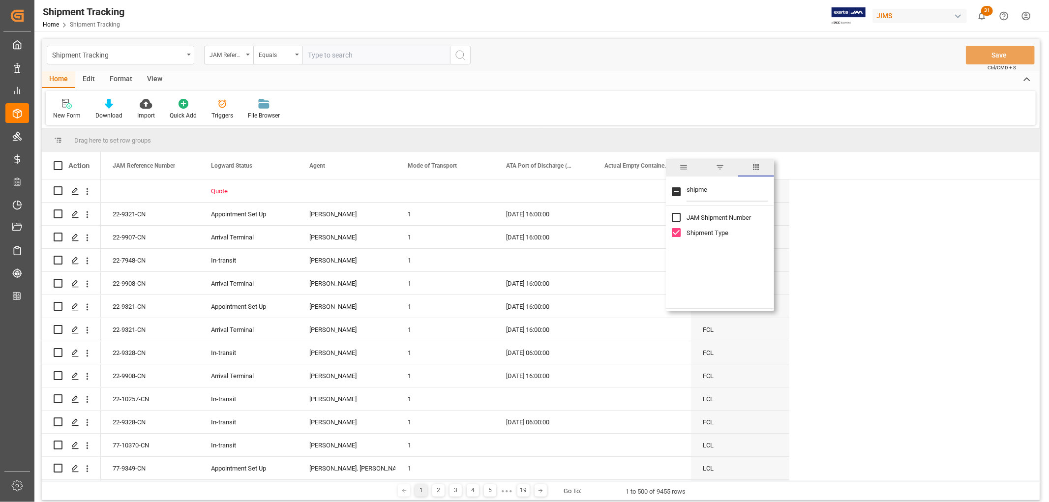
click at [760, 103] on div "New Form Download Import Quick Add Triggers File Browser" at bounding box center [541, 108] width 990 height 34
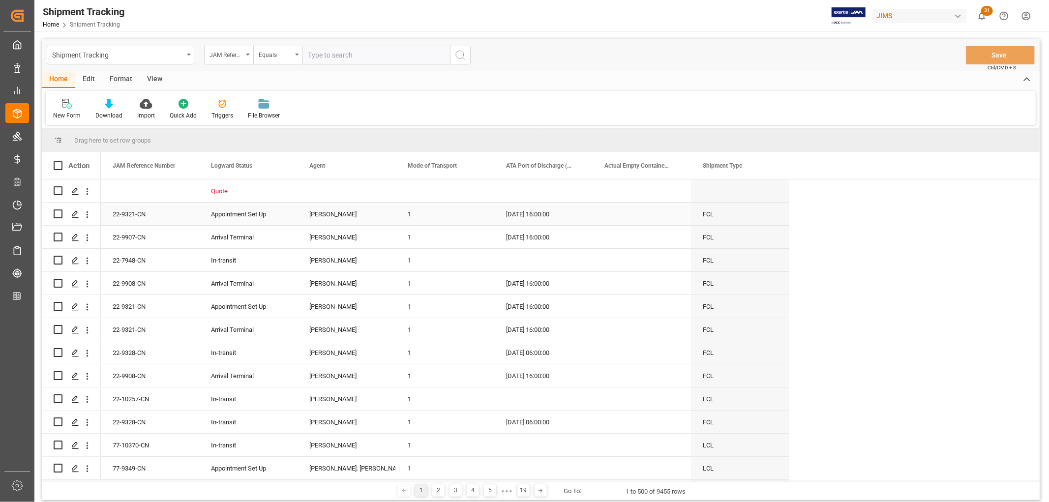
click at [712, 217] on div "FCL" at bounding box center [740, 214] width 98 height 23
click at [337, 211] on div "[PERSON_NAME]" at bounding box center [346, 214] width 75 height 23
click at [380, 164] on span at bounding box center [379, 165] width 9 height 9
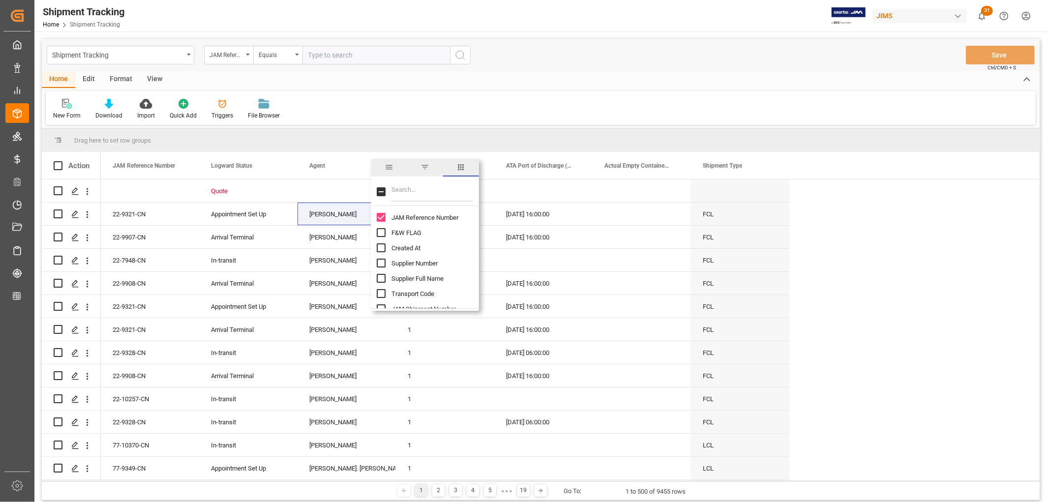
click at [425, 167] on span "filter" at bounding box center [425, 167] width 9 height 9
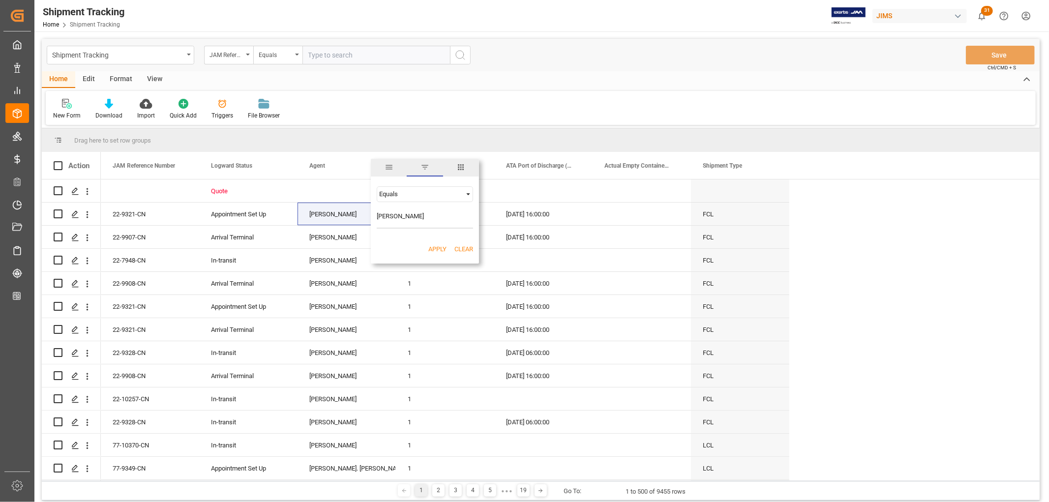
type input "[PERSON_NAME]"
click at [431, 244] on button "Apply" at bounding box center [437, 249] width 18 height 10
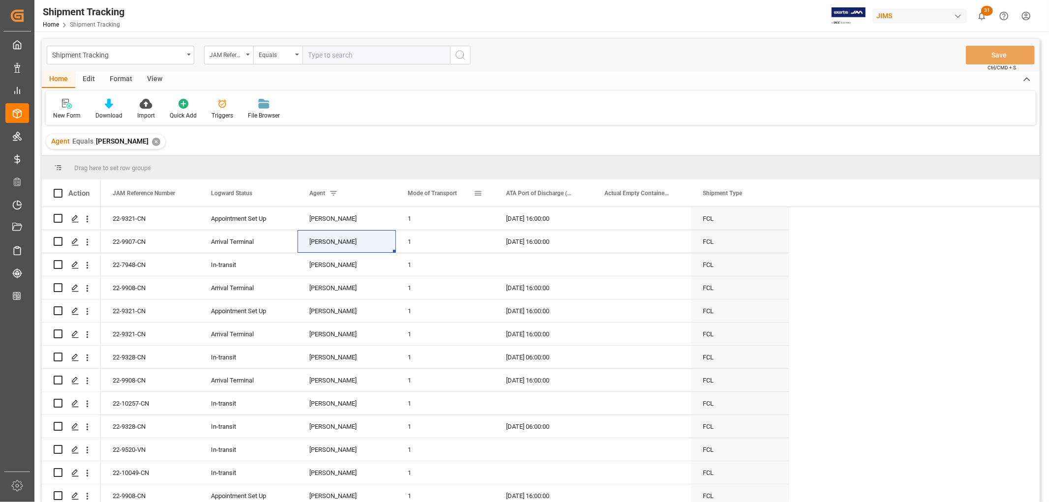
click at [476, 193] on span at bounding box center [478, 193] width 9 height 9
type input "1"
click at [529, 274] on button "Apply" at bounding box center [536, 277] width 18 height 10
click at [775, 192] on span at bounding box center [773, 193] width 9 height 9
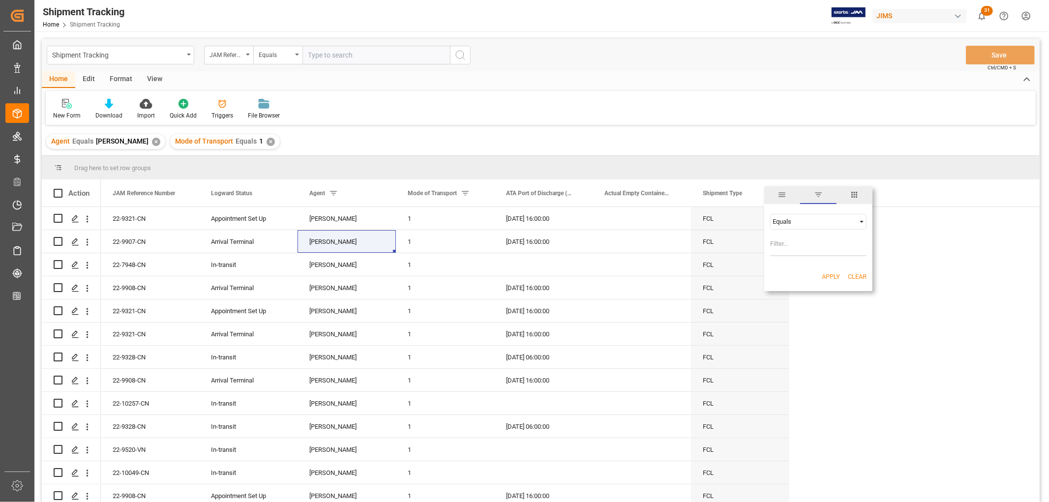
click at [786, 242] on input "Filter Value" at bounding box center [818, 247] width 96 height 20
type input "fcl"
click at [825, 274] on button "Apply" at bounding box center [831, 277] width 18 height 10
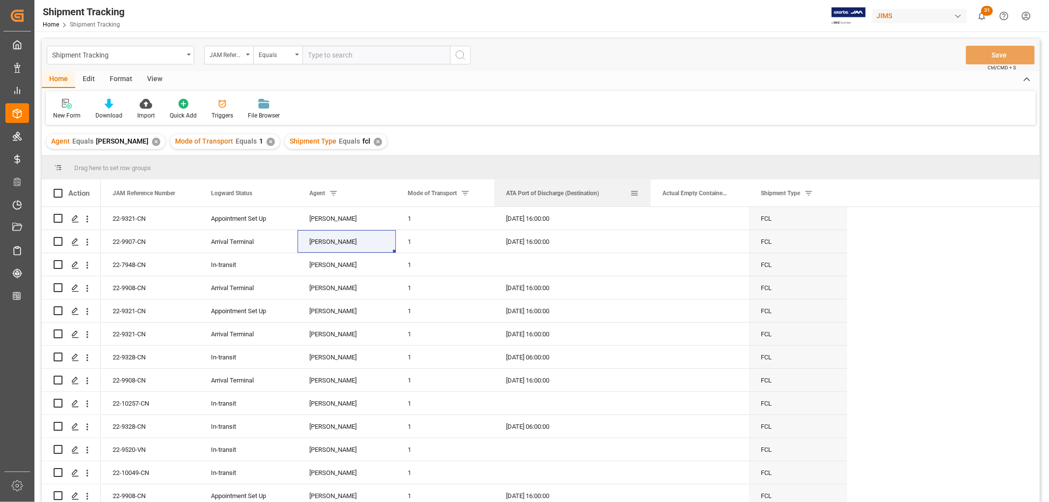
drag, startPoint x: 592, startPoint y: 191, endPoint x: 650, endPoint y: 189, distance: 58.1
click at [650, 189] on div at bounding box center [651, 193] width 4 height 27
click at [635, 192] on span at bounding box center [634, 193] width 9 height 9
click at [647, 223] on div "Equals" at bounding box center [675, 221] width 83 height 7
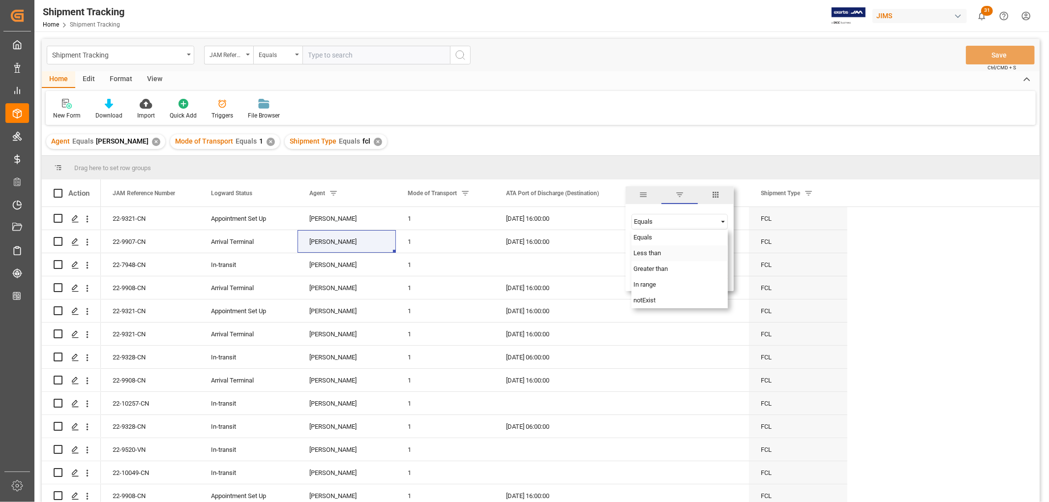
click at [648, 253] on span "Less than" at bounding box center [648, 252] width 28 height 7
click at [721, 242] on input "date" at bounding box center [680, 247] width 96 height 20
type input "2025-08-16"
click at [690, 276] on button "Apply" at bounding box center [692, 277] width 18 height 10
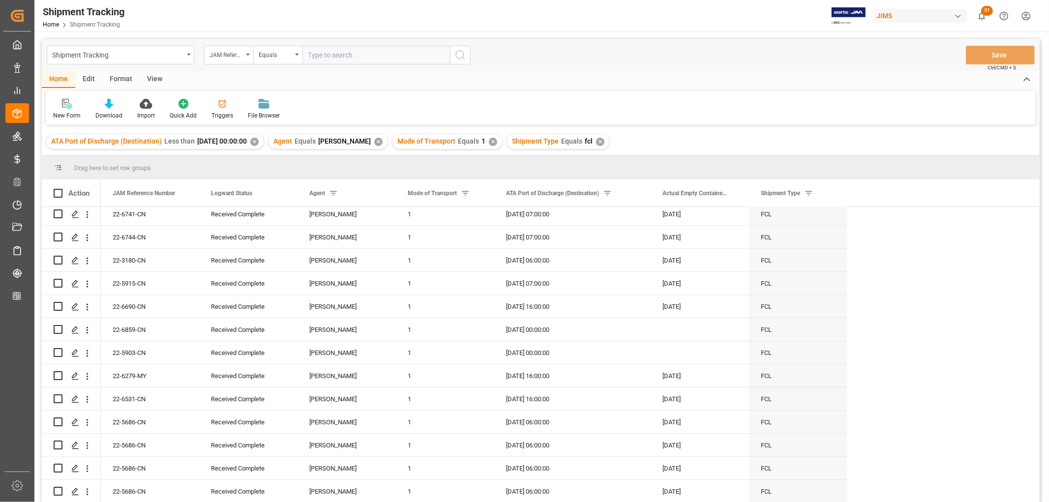
scroll to position [6012, 0]
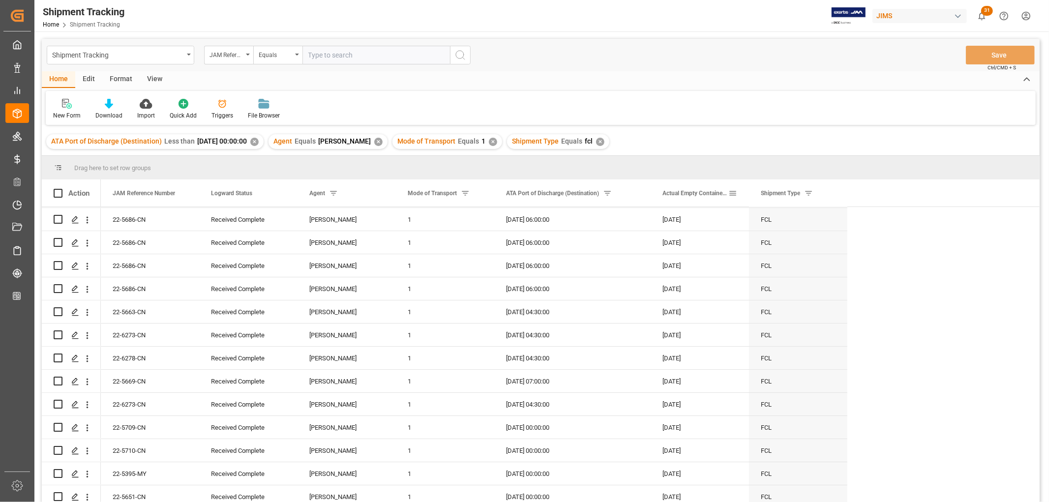
click at [731, 193] on span at bounding box center [733, 193] width 9 height 9
click at [748, 221] on div "Equals" at bounding box center [773, 221] width 83 height 7
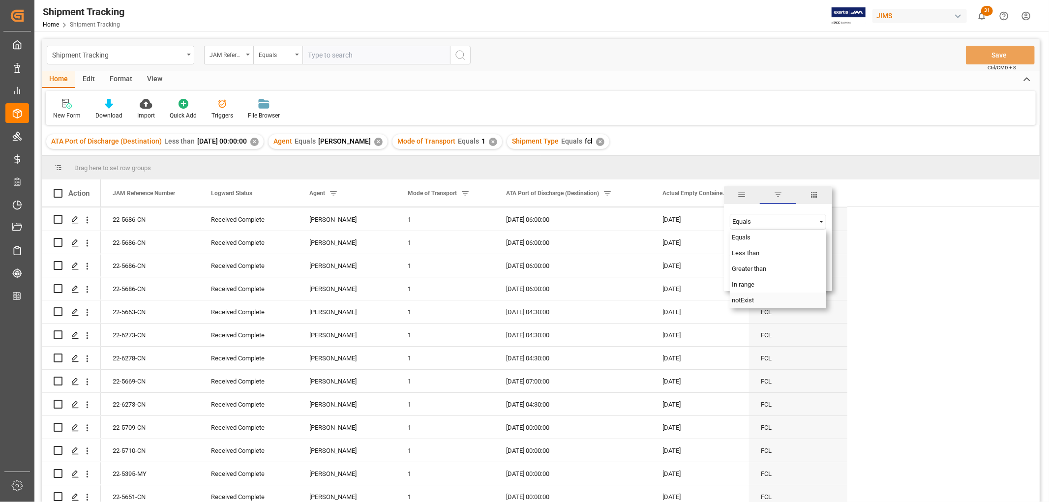
click at [745, 301] on span "notExist" at bounding box center [743, 300] width 22 height 7
click at [790, 276] on button "Apply" at bounding box center [791, 277] width 18 height 10
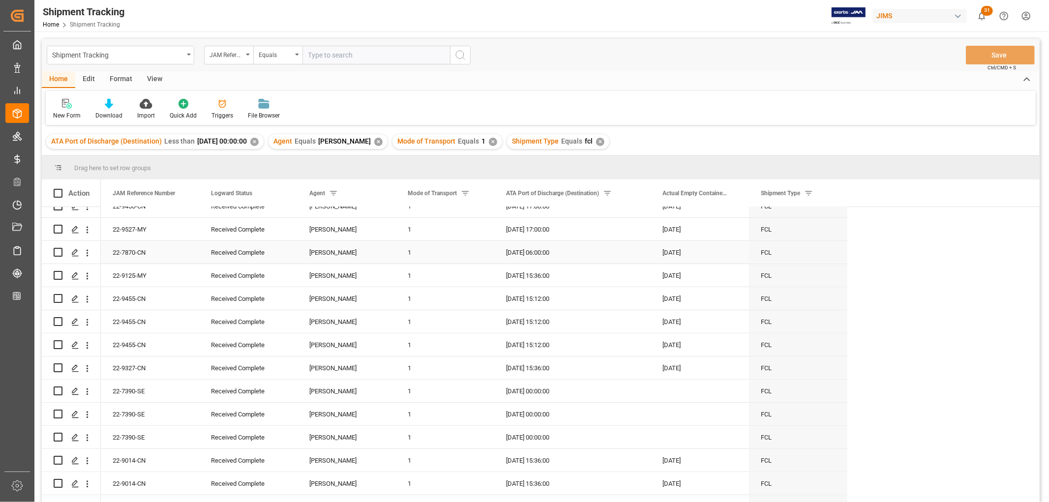
scroll to position [0, 0]
click at [733, 192] on span at bounding box center [733, 193] width 9 height 9
click at [753, 223] on div "notExist" at bounding box center [773, 221] width 83 height 7
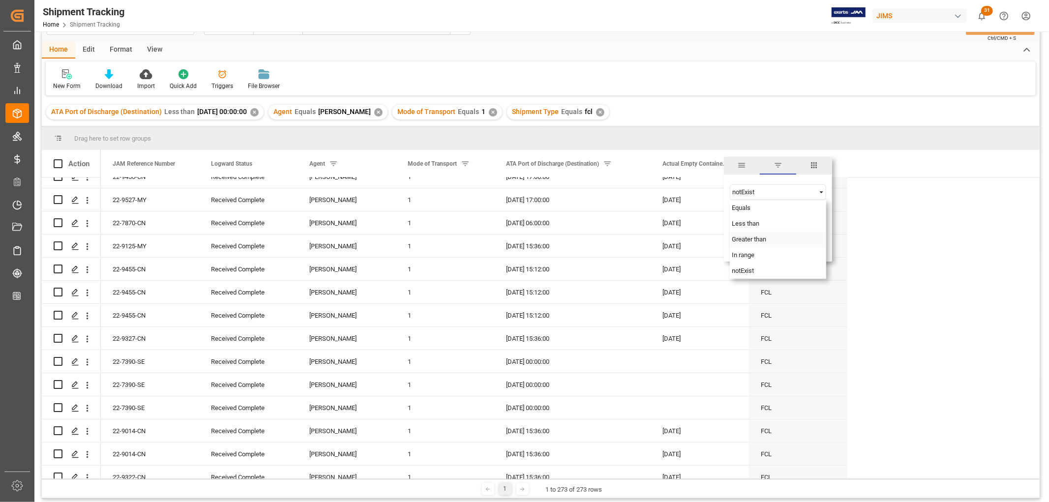
scroll to position [55, 0]
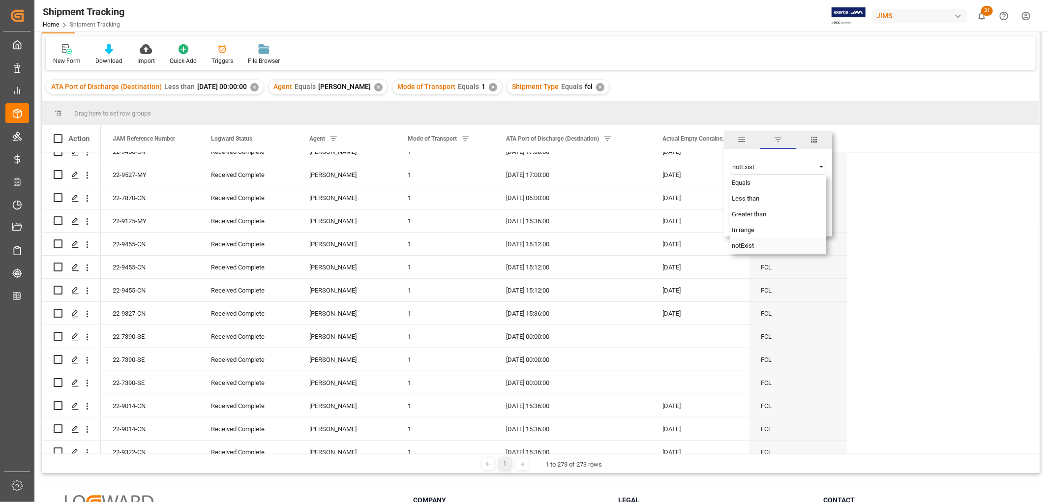
click at [747, 244] on span "notExist" at bounding box center [743, 245] width 22 height 7
click at [789, 222] on button "Apply" at bounding box center [791, 222] width 18 height 10
click at [862, 78] on div "ATA Port of Discharge (Destination) Less than 2025-08-16 00:00:00 ✕ Agent Equal…" at bounding box center [541, 87] width 998 height 28
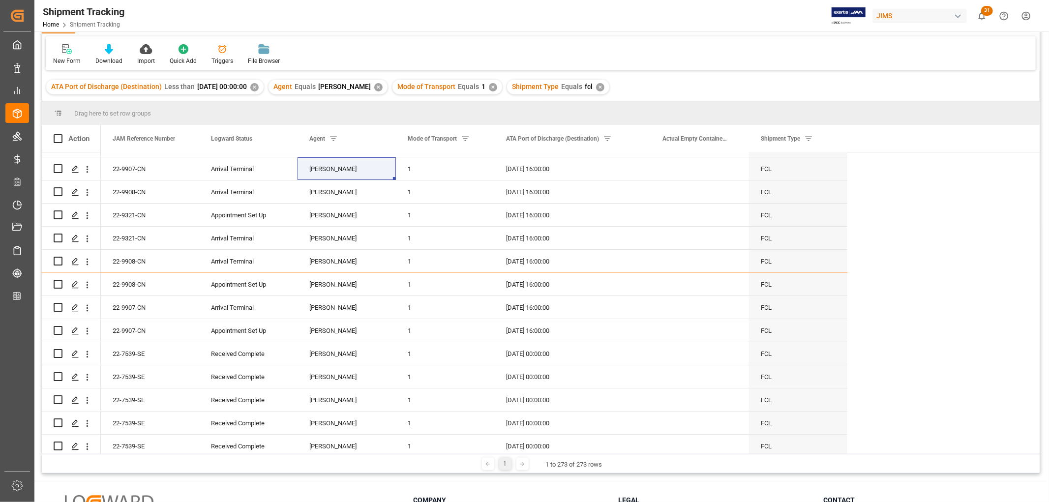
scroll to position [0, 0]
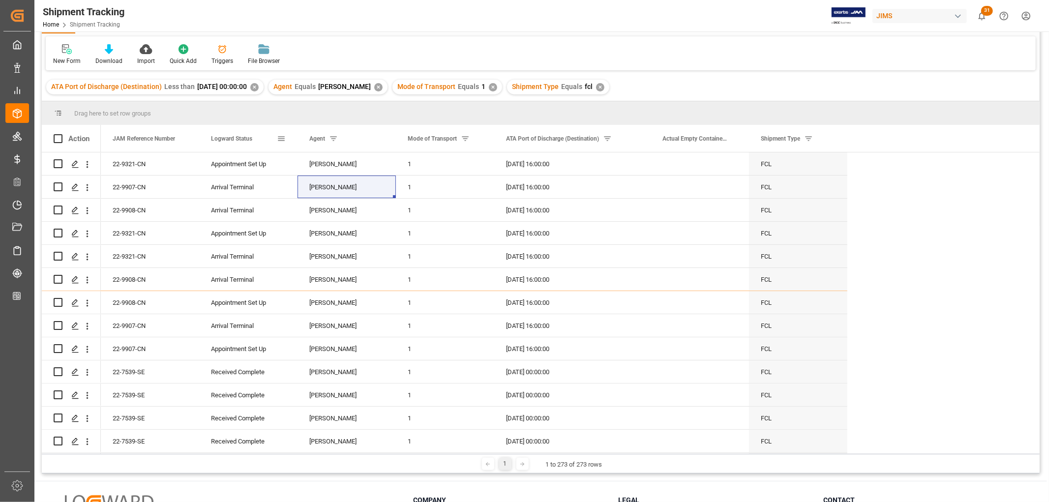
click at [280, 137] on span at bounding box center [281, 138] width 9 height 9
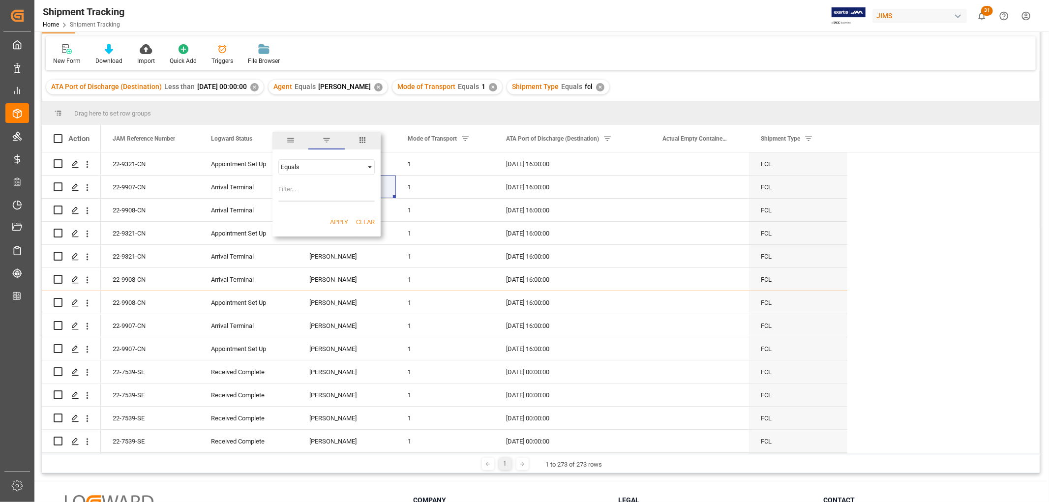
click at [297, 166] on div "Equals" at bounding box center [322, 166] width 83 height 7
click at [298, 199] on span "Not equal" at bounding box center [293, 198] width 27 height 7
click at [298, 194] on input "Filter Value" at bounding box center [326, 192] width 96 height 20
type input "canceled"
click at [333, 220] on button "Apply" at bounding box center [339, 222] width 18 height 10
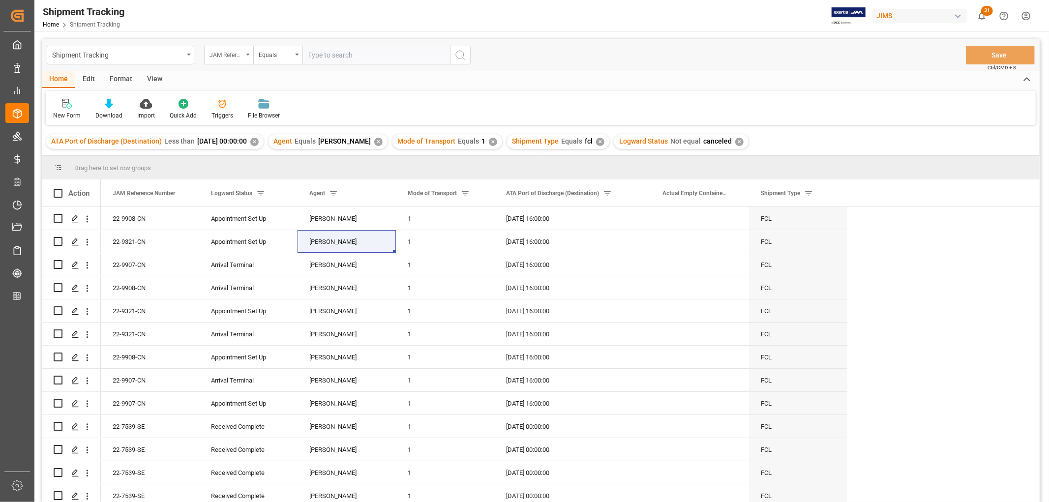
click at [247, 52] on div "JAM Reference Number" at bounding box center [228, 55] width 49 height 19
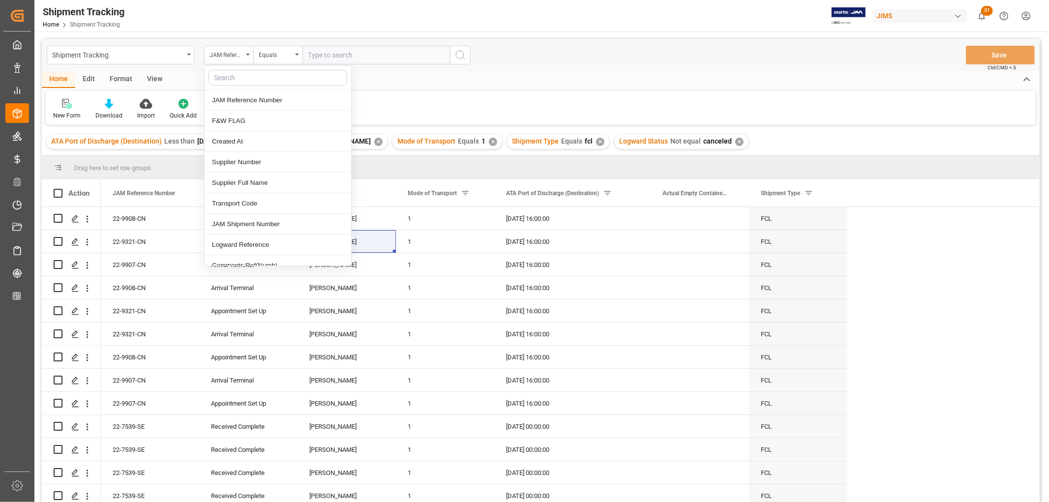
click at [230, 75] on input "text" at bounding box center [278, 78] width 139 height 16
type input "actual"
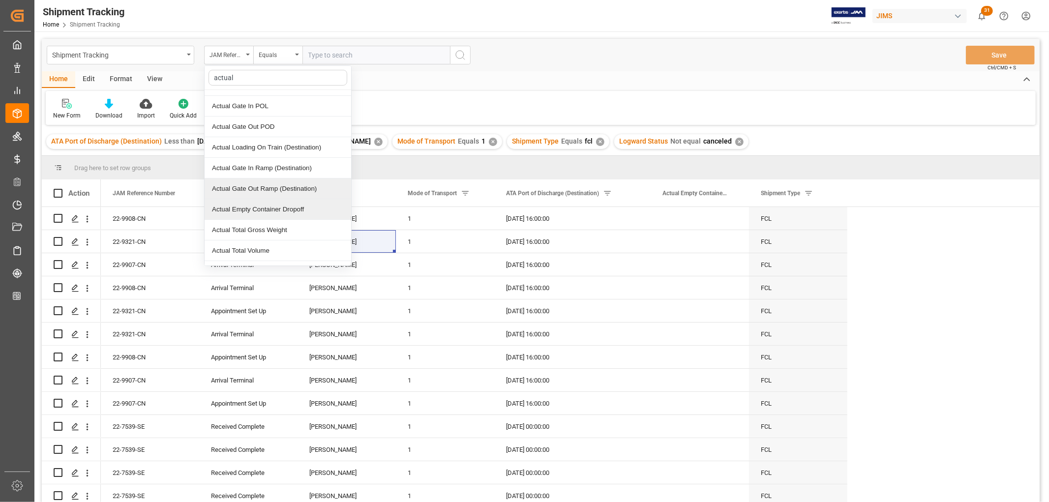
scroll to position [55, 0]
click at [249, 189] on div "Actual Empty Container Dropoff" at bounding box center [278, 190] width 147 height 21
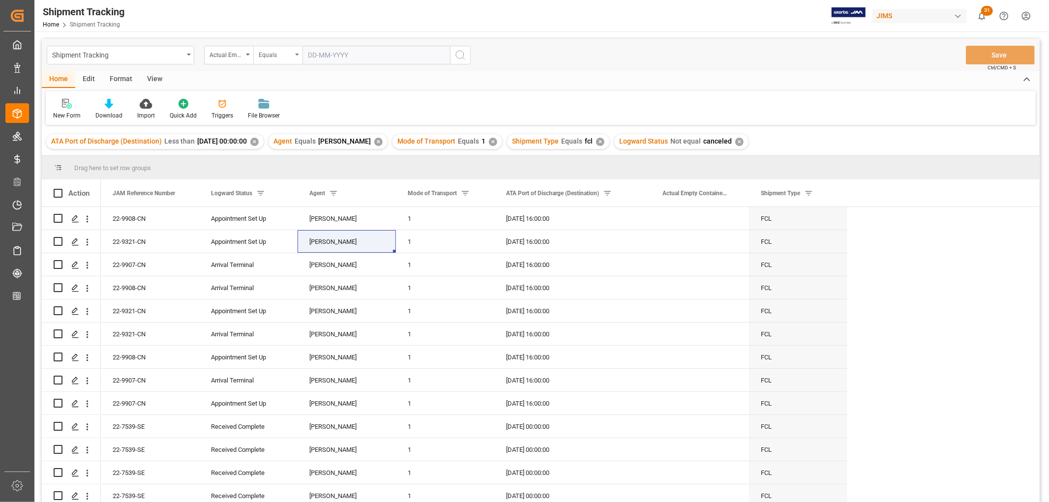
click at [295, 55] on div "Equals" at bounding box center [277, 55] width 49 height 19
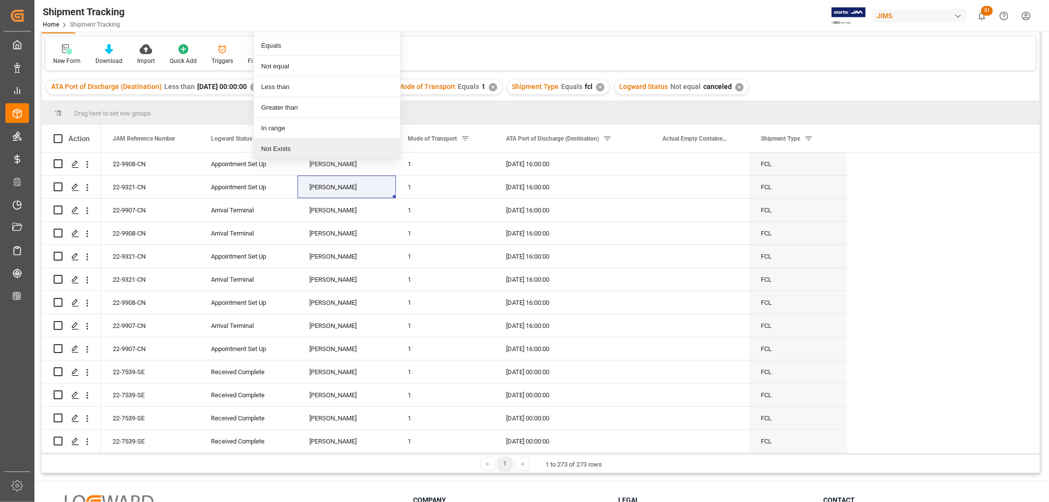
click at [280, 149] on div "Not Exists" at bounding box center [327, 149] width 147 height 21
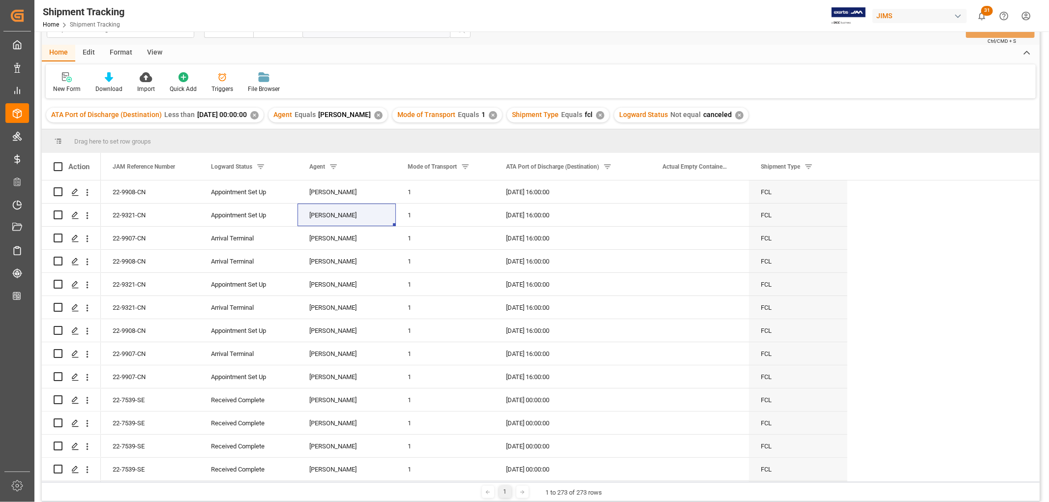
scroll to position [0, 0]
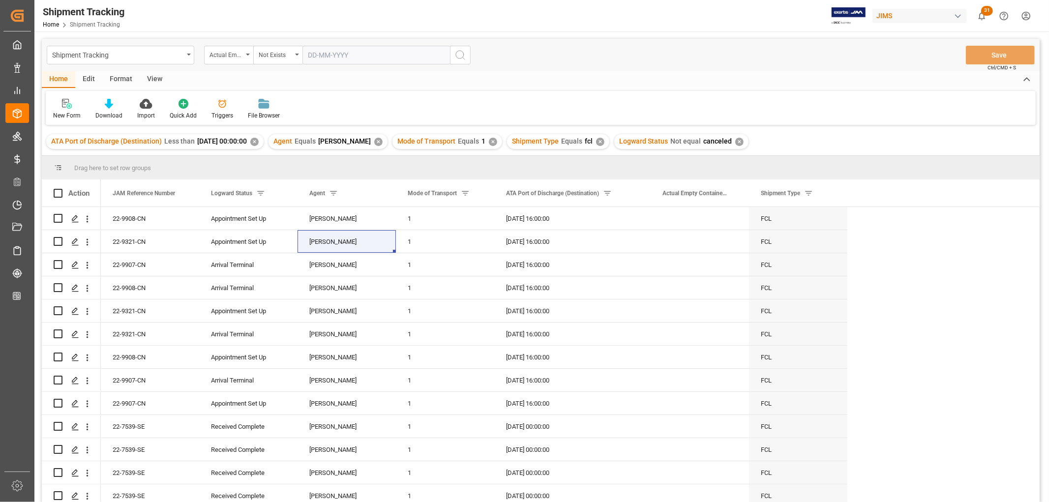
click at [460, 54] on icon "search button" at bounding box center [461, 55] width 12 height 12
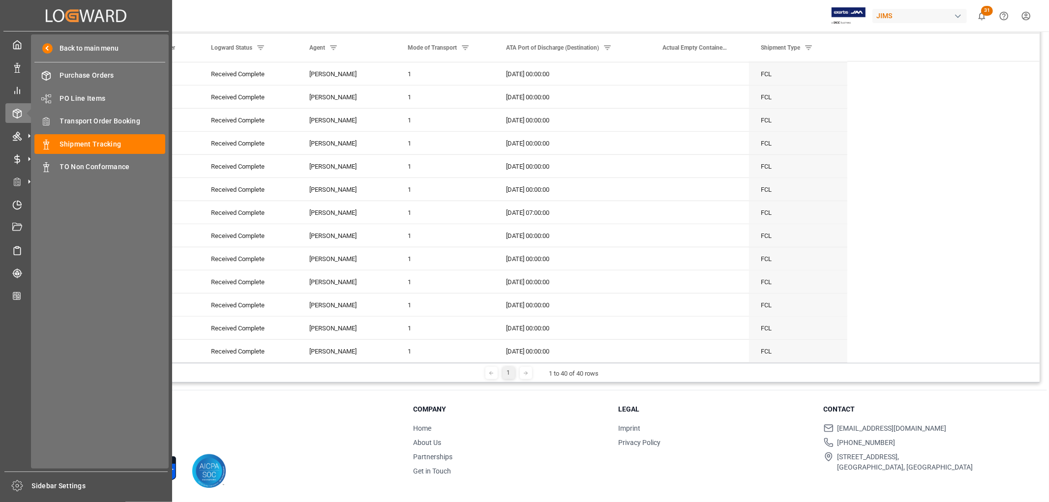
scroll to position [145, 0]
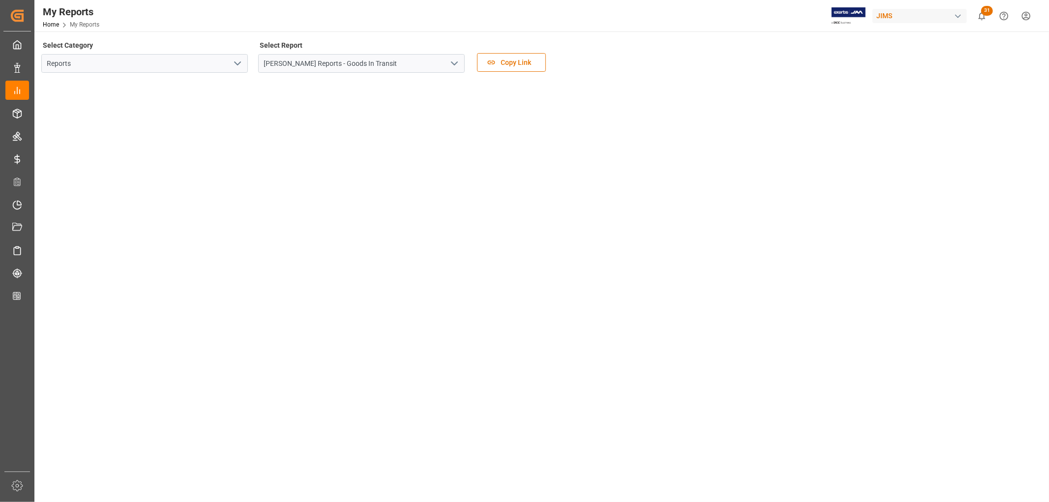
click at [239, 65] on icon "open menu" at bounding box center [238, 64] width 12 height 12
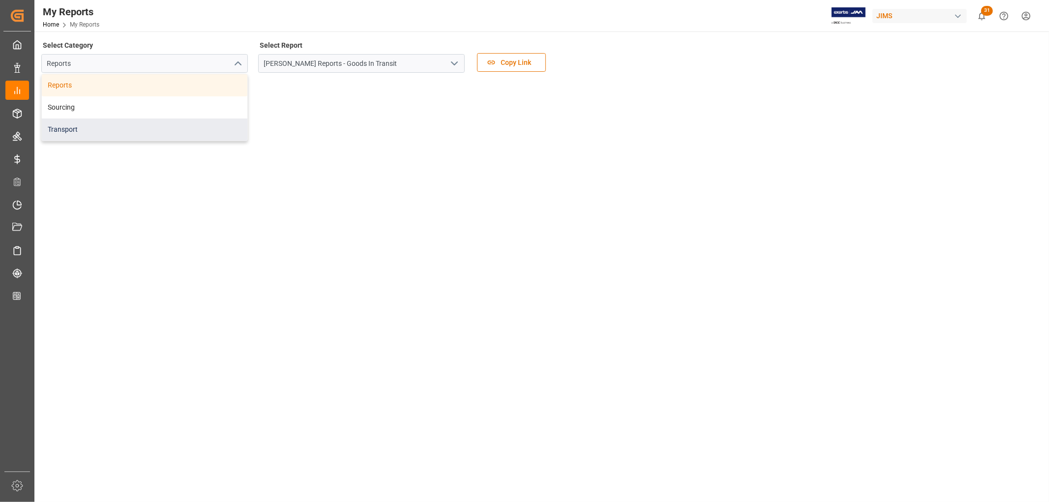
click at [71, 131] on div "Transport" at bounding box center [145, 130] width 206 height 22
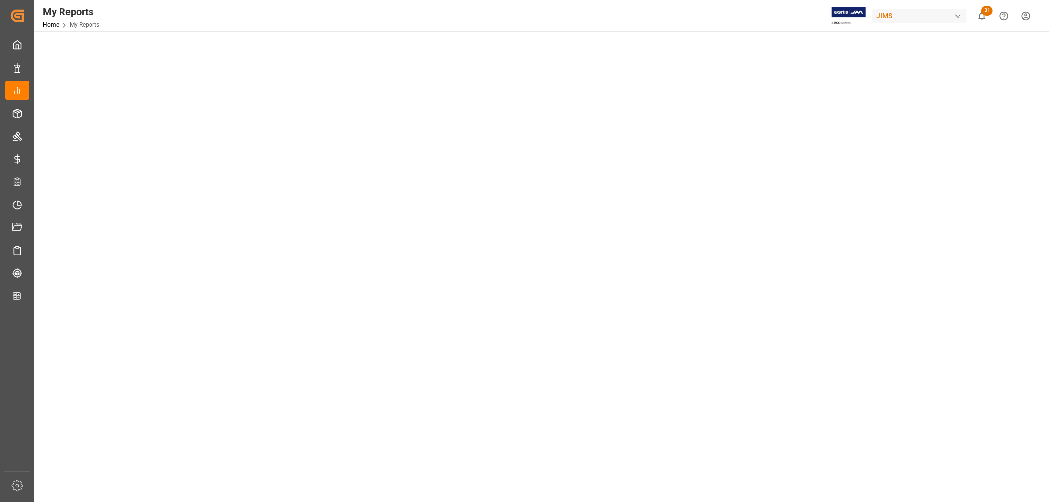
scroll to position [243, 0]
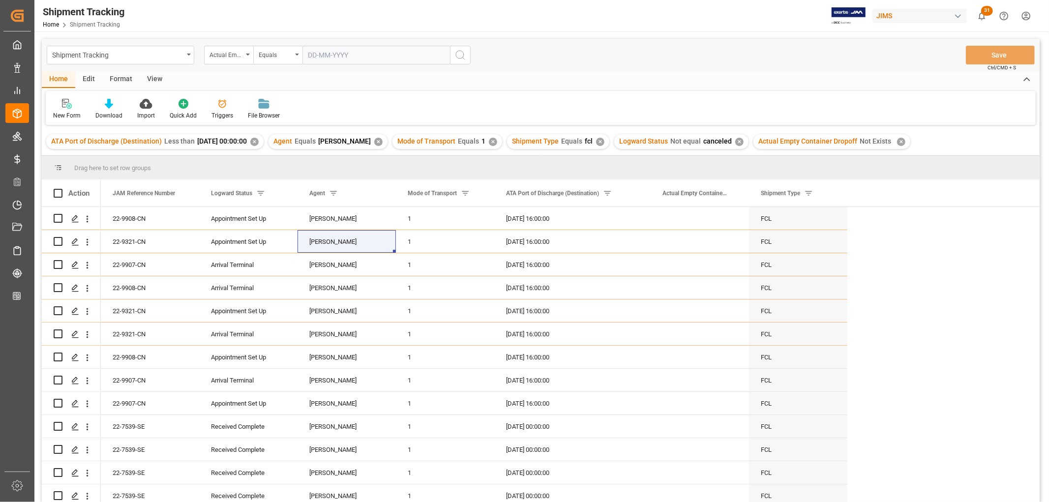
scroll to position [626, 0]
